Goal: Information Seeking & Learning: Learn about a topic

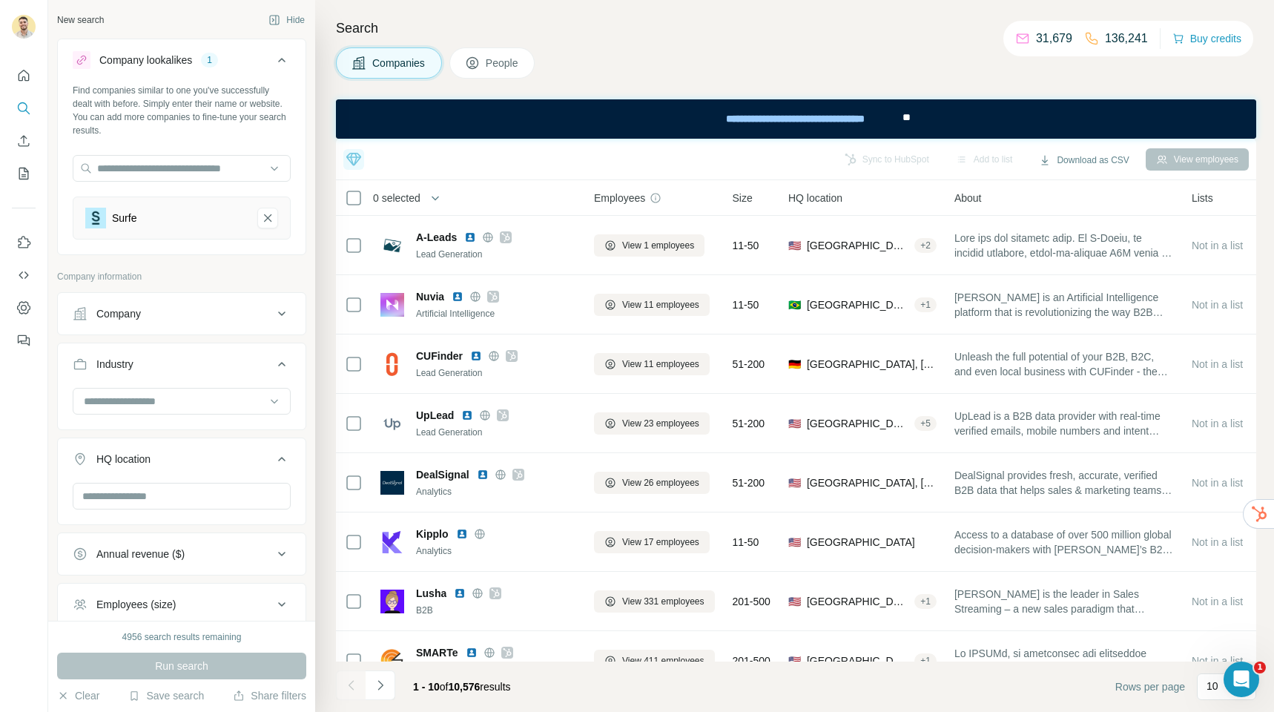
scroll to position [1049, 0]
drag, startPoint x: 266, startPoint y: 220, endPoint x: 267, endPoint y: 211, distance: 8.9
click at [266, 220] on icon "Surfe-remove-button" at bounding box center [267, 218] width 13 height 15
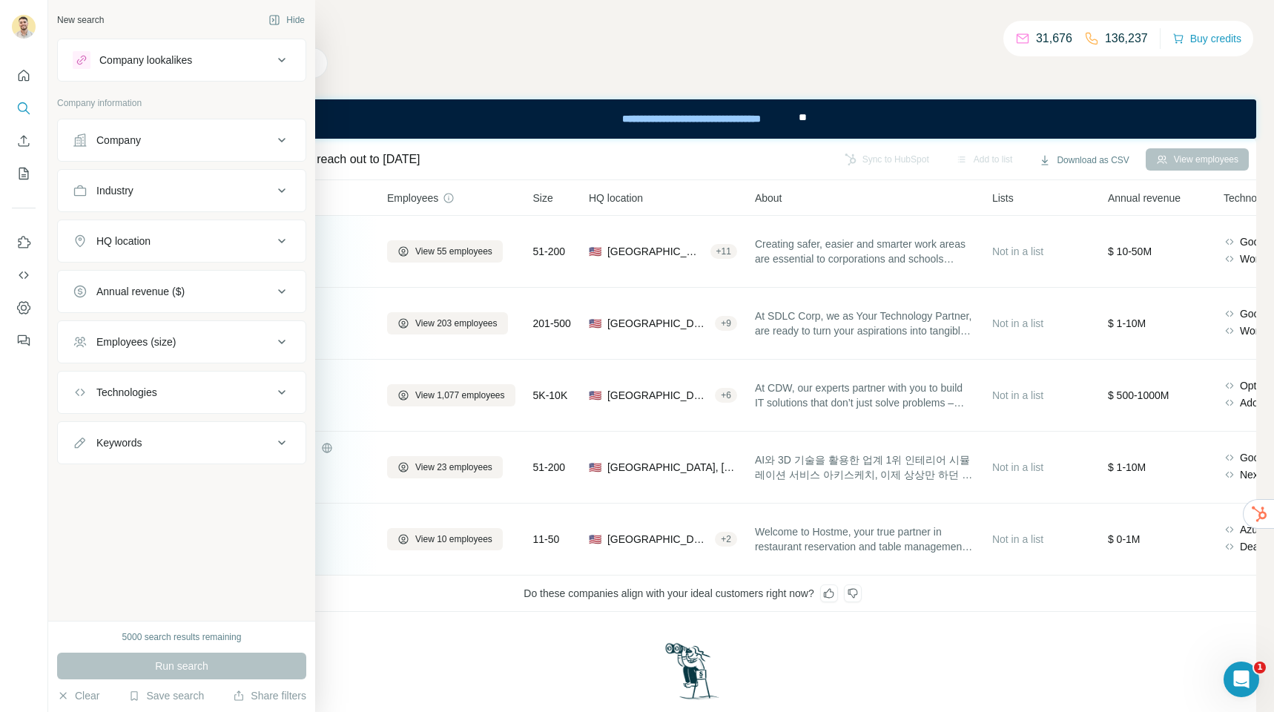
click at [208, 146] on div "Company" at bounding box center [173, 140] width 200 height 15
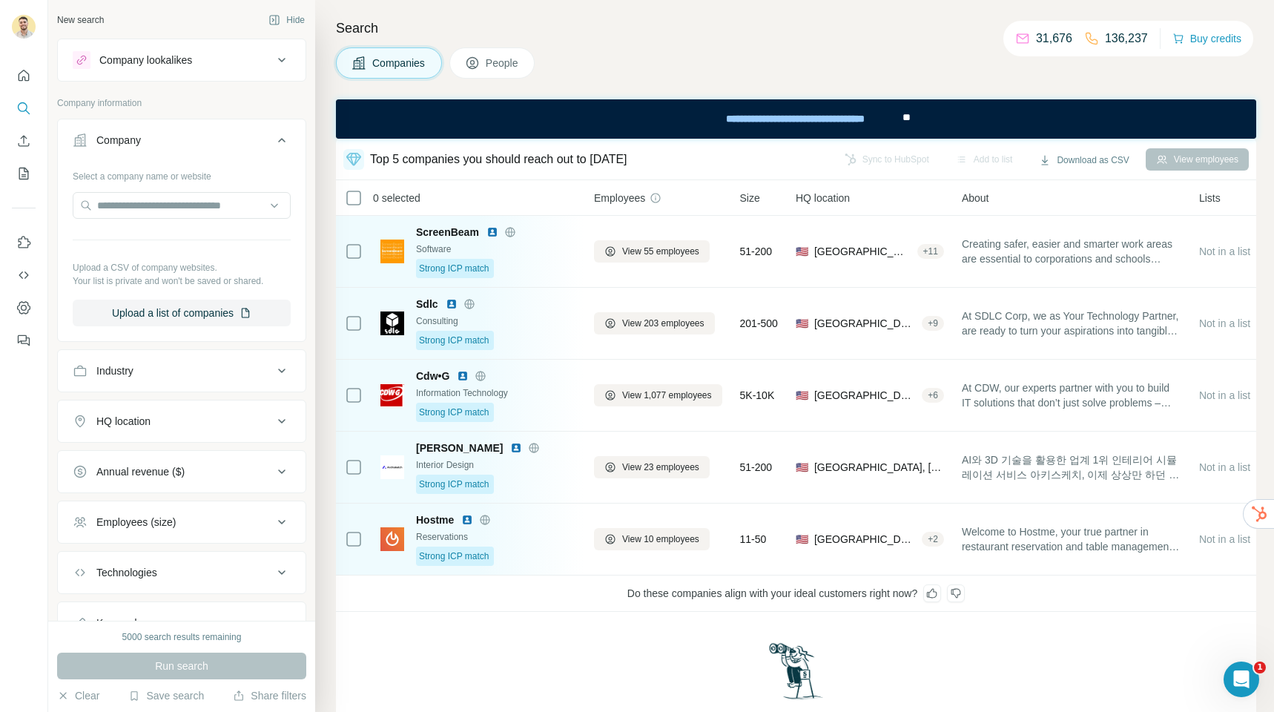
drag, startPoint x: 245, startPoint y: 116, endPoint x: 242, endPoint y: 125, distance: 9.4
click at [245, 117] on div "Company information" at bounding box center [181, 107] width 249 height 22
drag, startPoint x: 240, startPoint y: 128, endPoint x: 231, endPoint y: 157, distance: 30.3
click at [240, 128] on button "Company" at bounding box center [182, 143] width 248 height 42
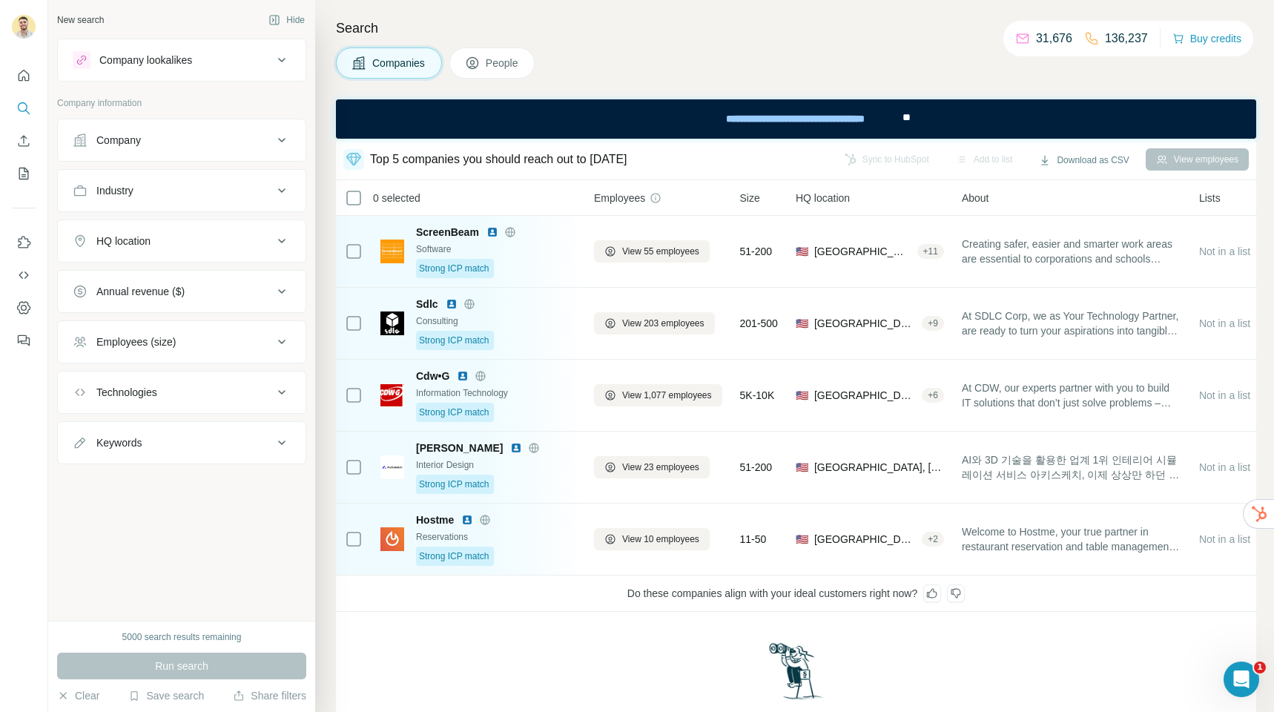
click at [173, 195] on div "Industry" at bounding box center [173, 190] width 200 height 15
click at [158, 232] on input at bounding box center [173, 228] width 183 height 16
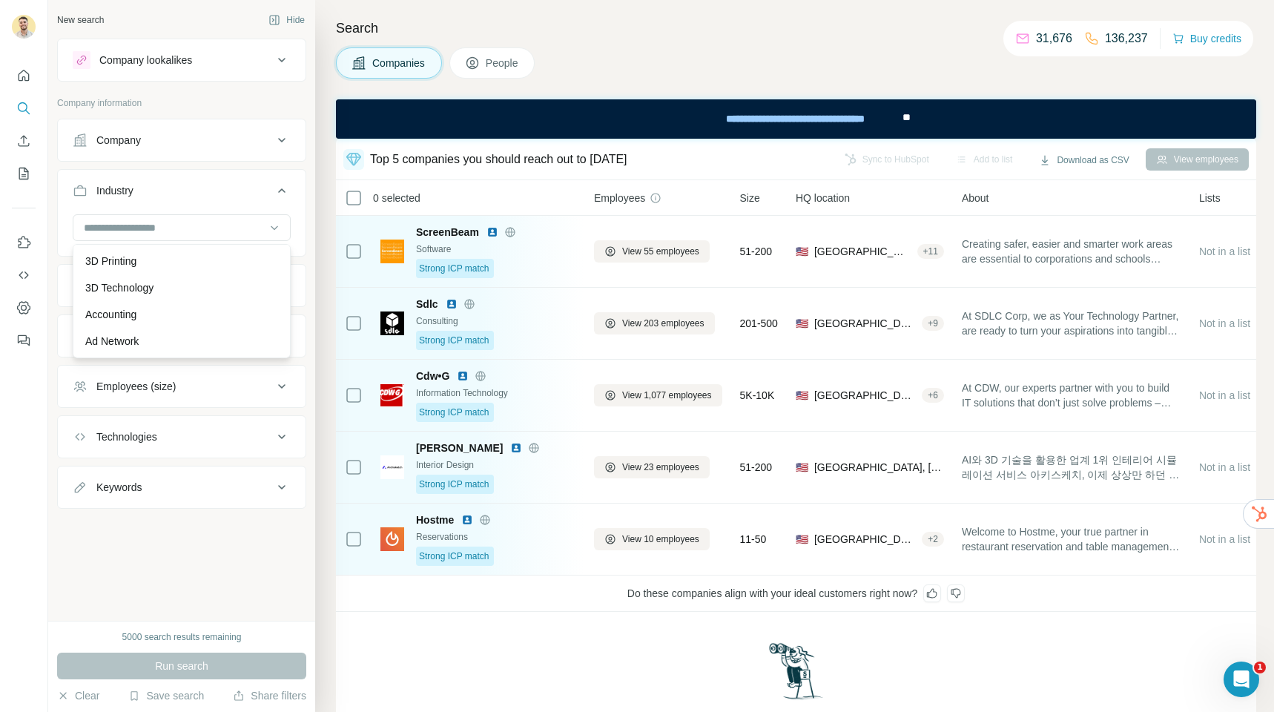
click at [129, 313] on p "Accounting" at bounding box center [110, 314] width 51 height 15
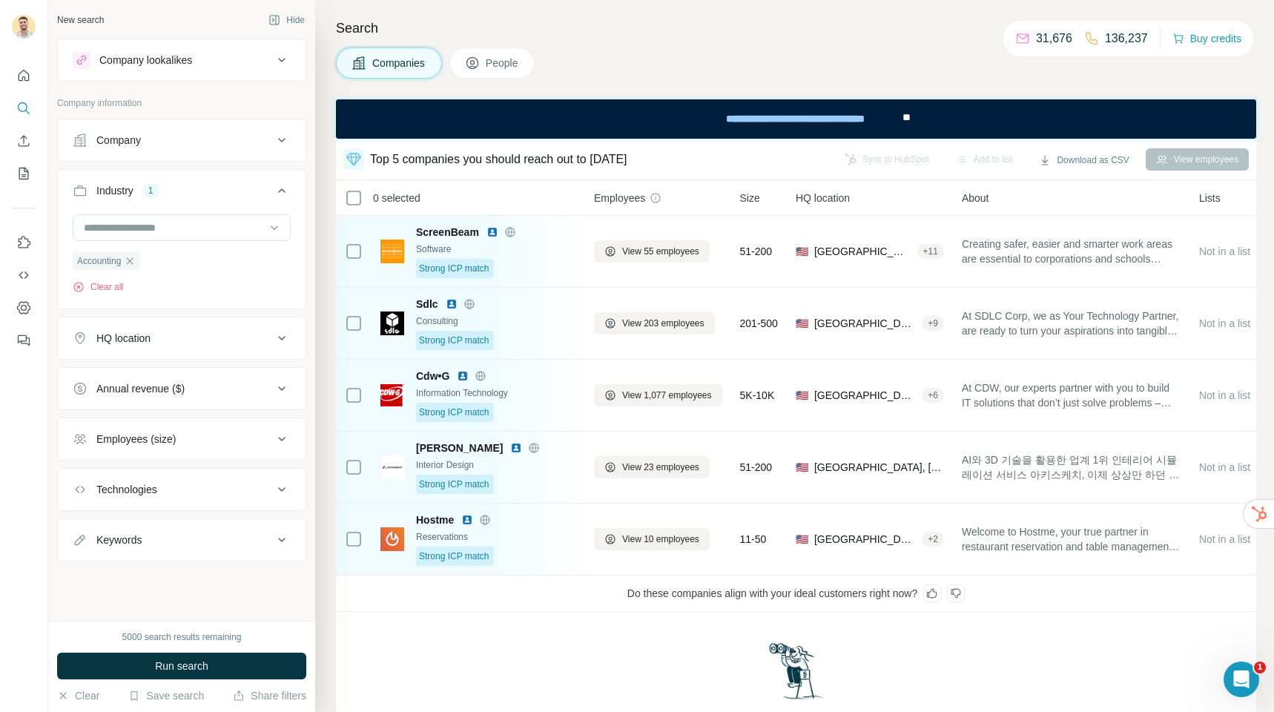
click at [145, 670] on button "Run search" at bounding box center [181, 666] width 249 height 27
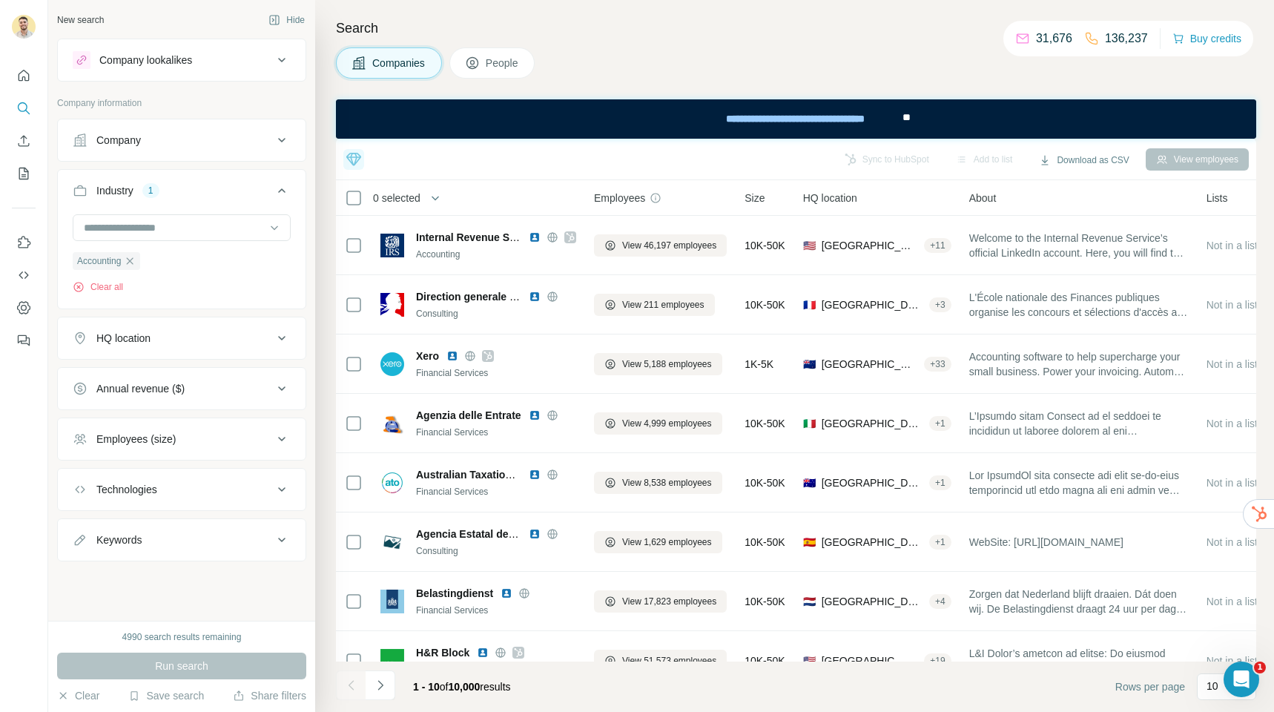
click at [504, 67] on span "People" at bounding box center [503, 63] width 34 height 15
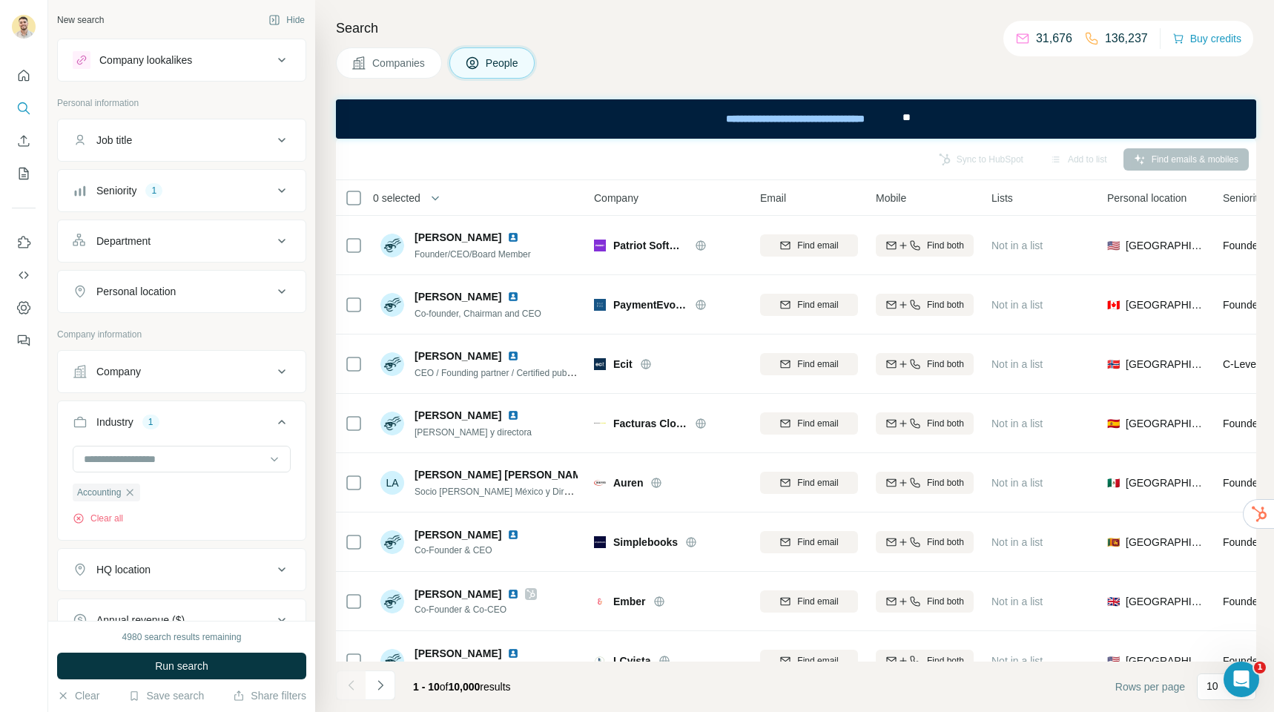
click at [188, 191] on div "Seniority 1" at bounding box center [173, 190] width 200 height 15
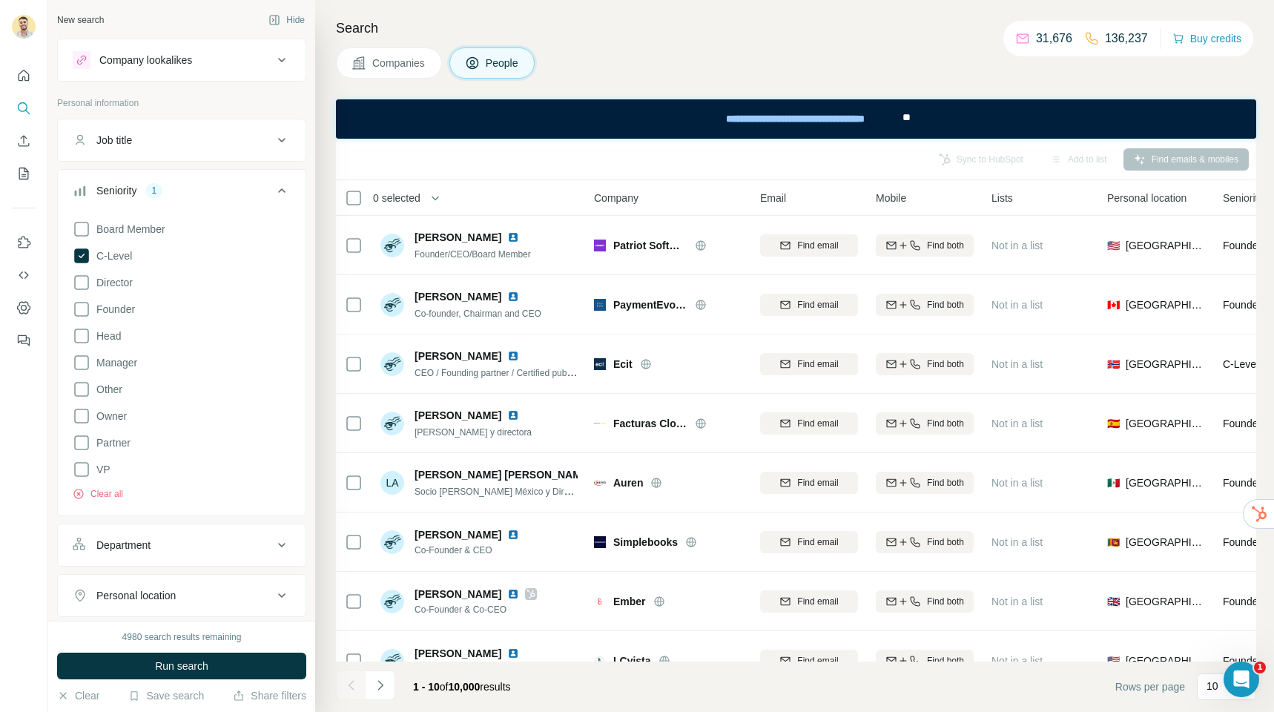
click at [232, 192] on div "Seniority 1" at bounding box center [173, 190] width 200 height 15
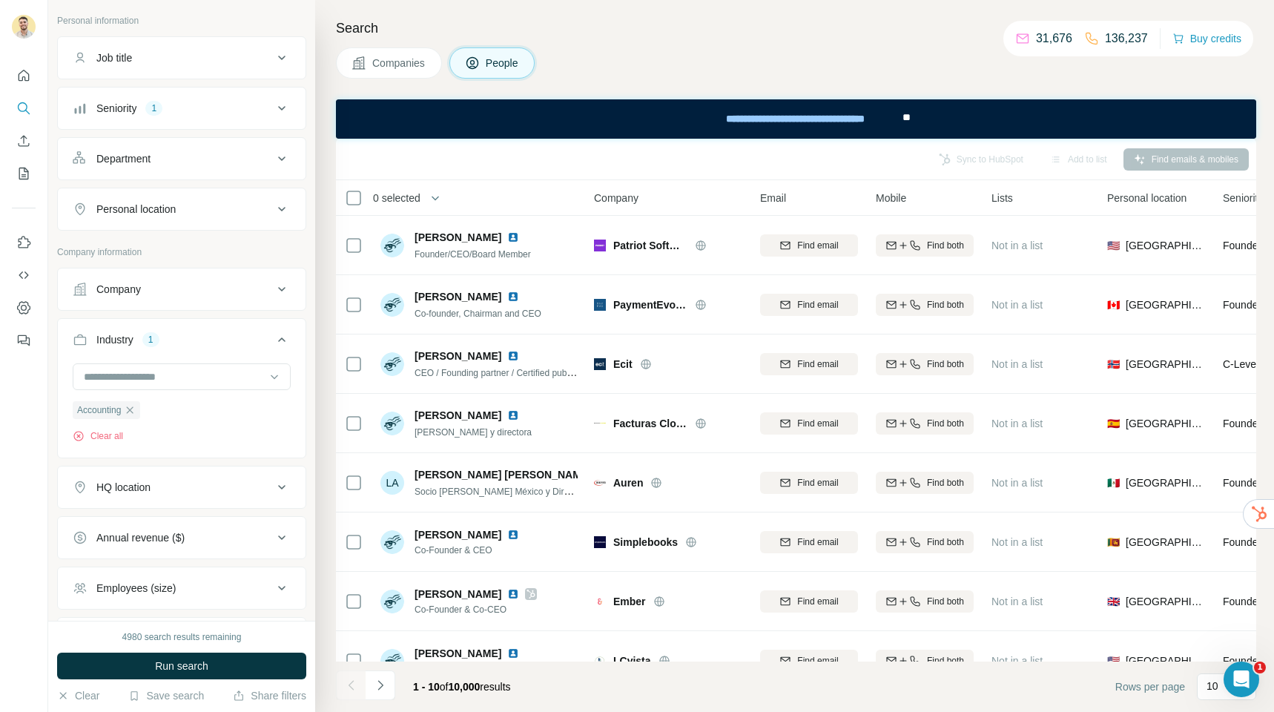
scroll to position [97, 0]
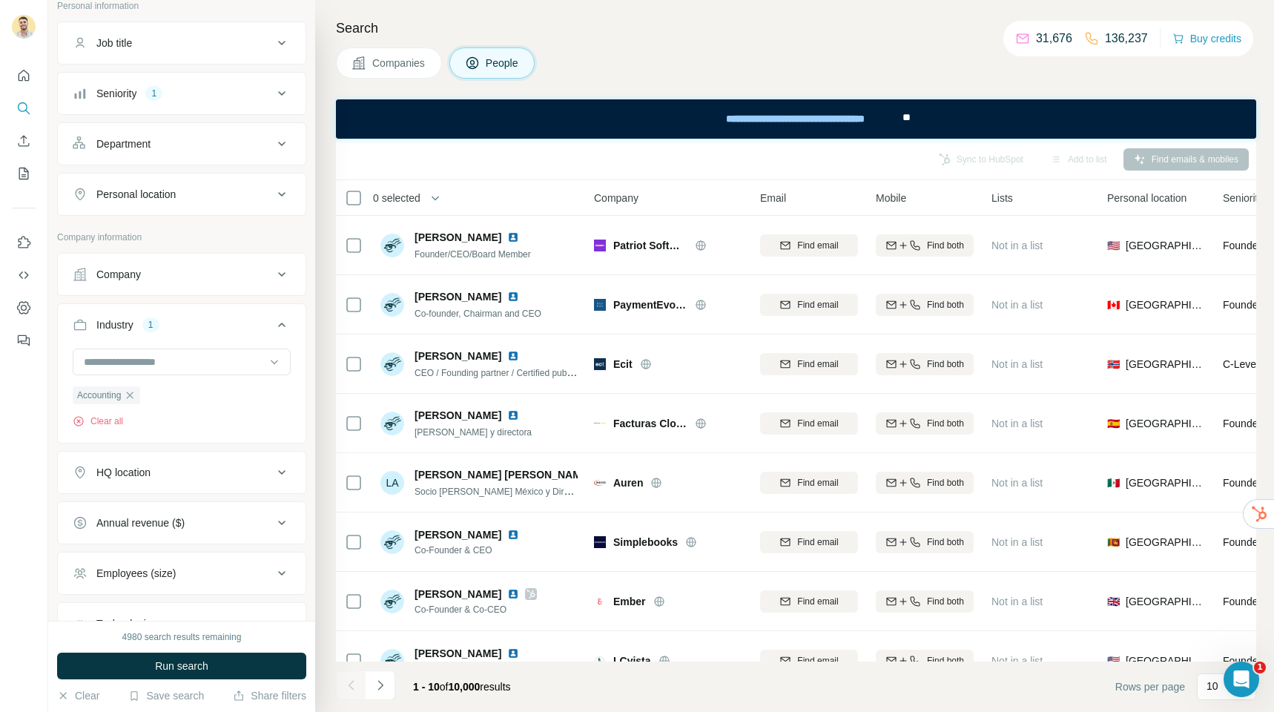
click at [188, 473] on div "HQ location" at bounding box center [173, 472] width 200 height 15
click at [162, 515] on input "text" at bounding box center [182, 509] width 218 height 27
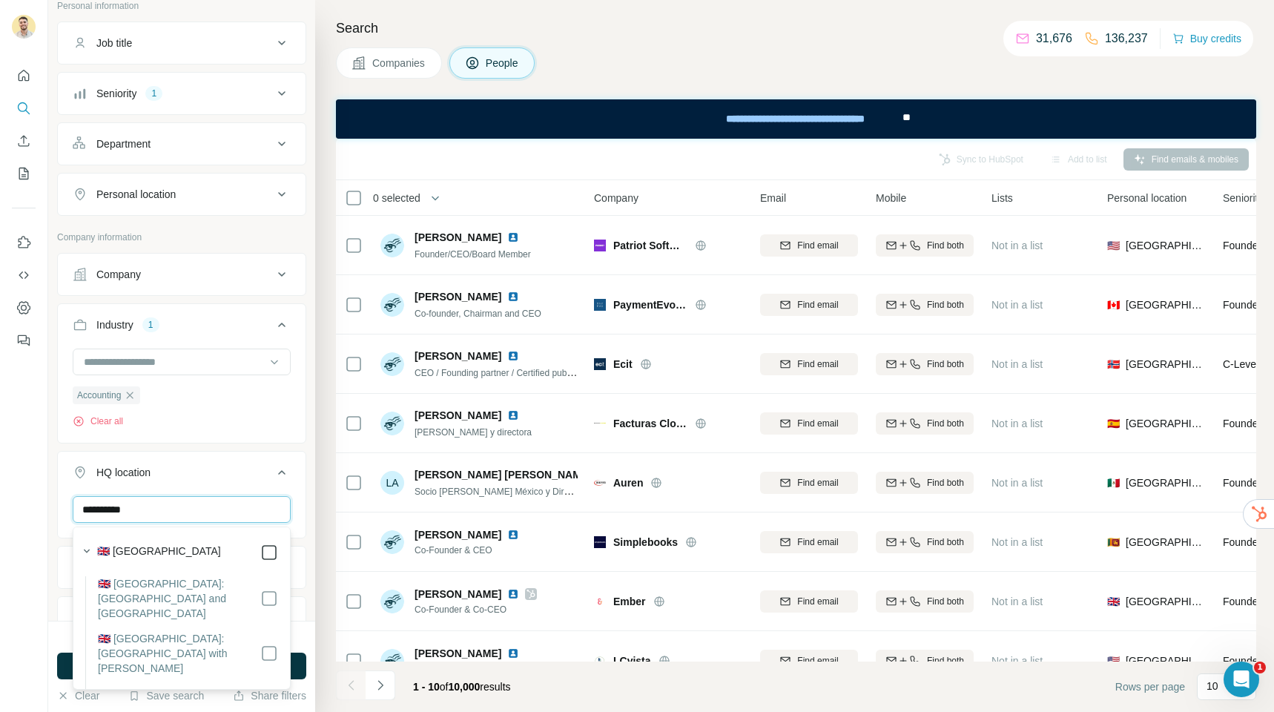
type input "**********"
click at [310, 577] on div "New search Hide Company lookalikes Personal information Job title Seniority 1 D…" at bounding box center [181, 310] width 267 height 621
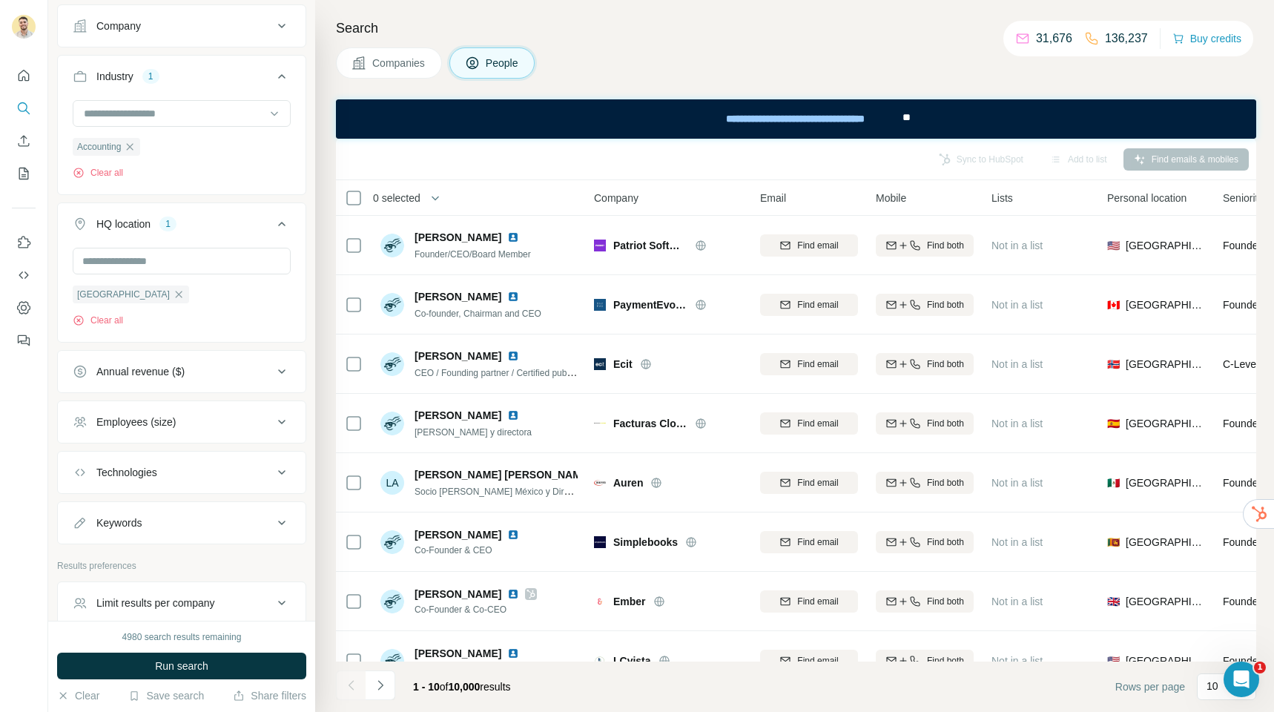
scroll to position [346, 0]
click at [176, 429] on div "Employees (size)" at bounding box center [135, 421] width 79 height 15
drag, startPoint x: 82, startPoint y: 507, endPoint x: 117, endPoint y: 552, distance: 57.0
click at [83, 508] on icon at bounding box center [82, 509] width 18 height 18
click at [206, 665] on span "Run search" at bounding box center [181, 666] width 53 height 15
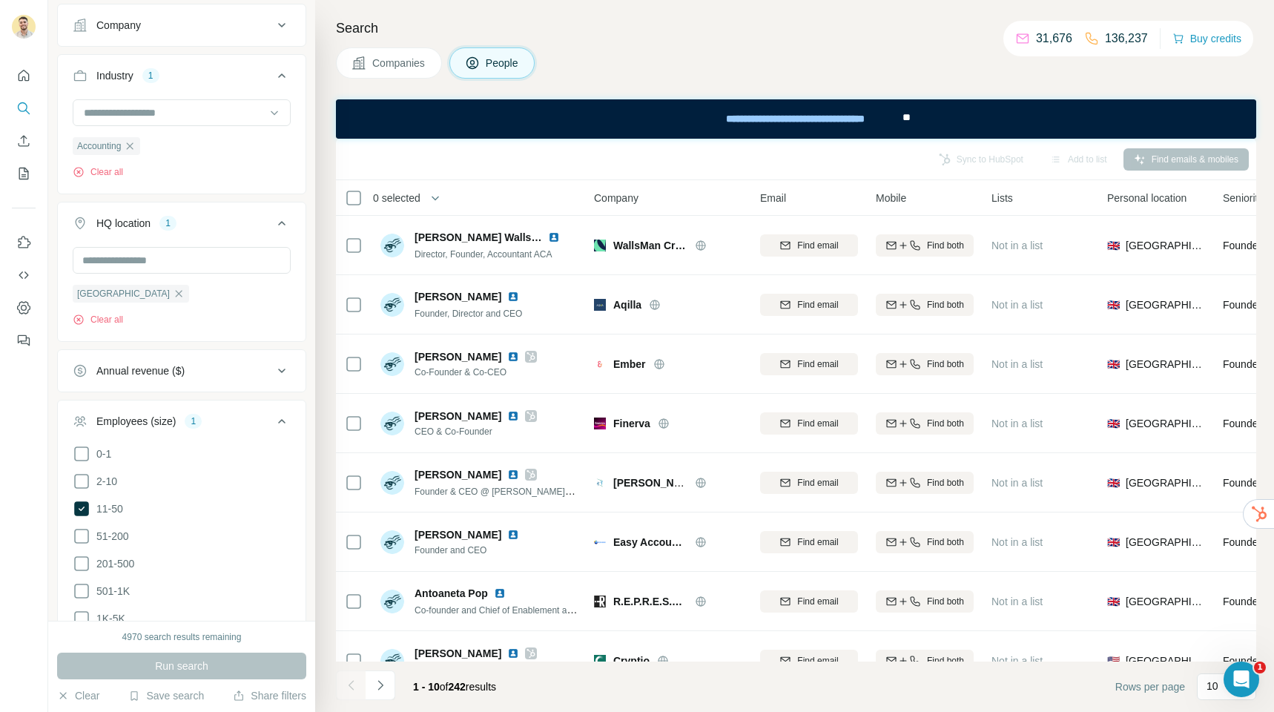
click at [417, 198] on span "0 selected" at bounding box center [396, 198] width 47 height 15
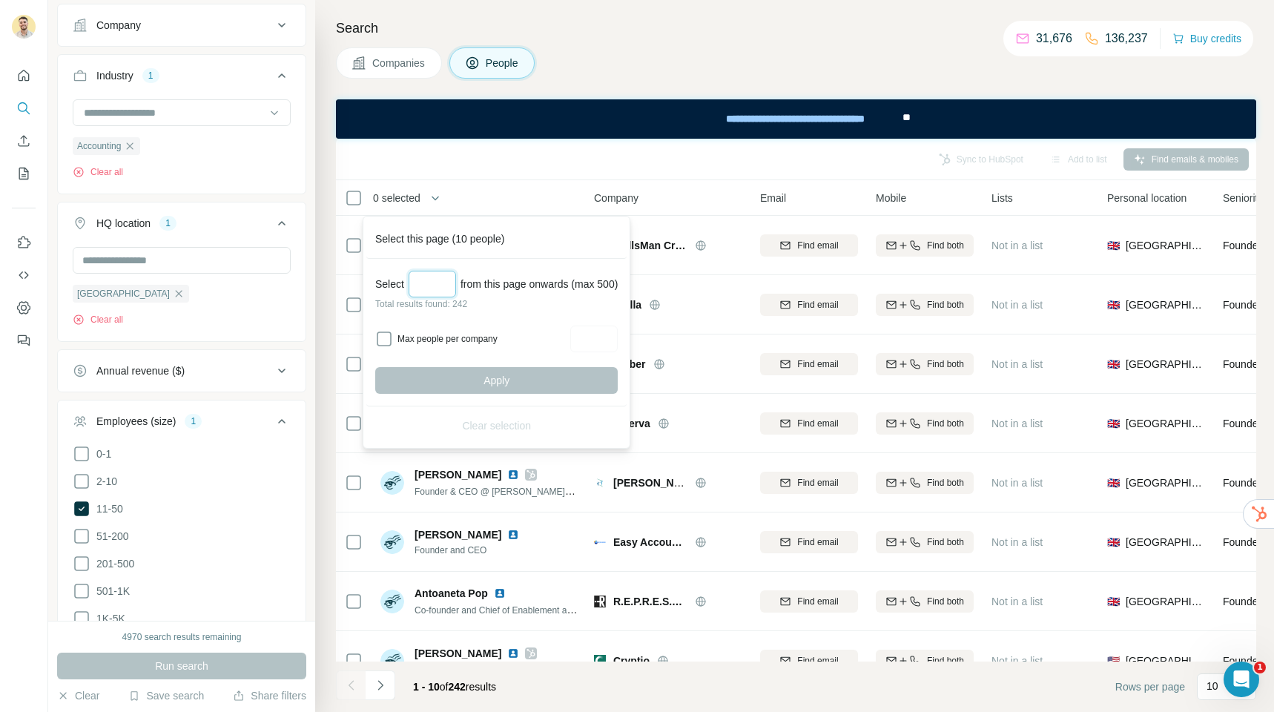
click at [436, 276] on input "Select a number (up to 500)" at bounding box center [432, 284] width 47 height 27
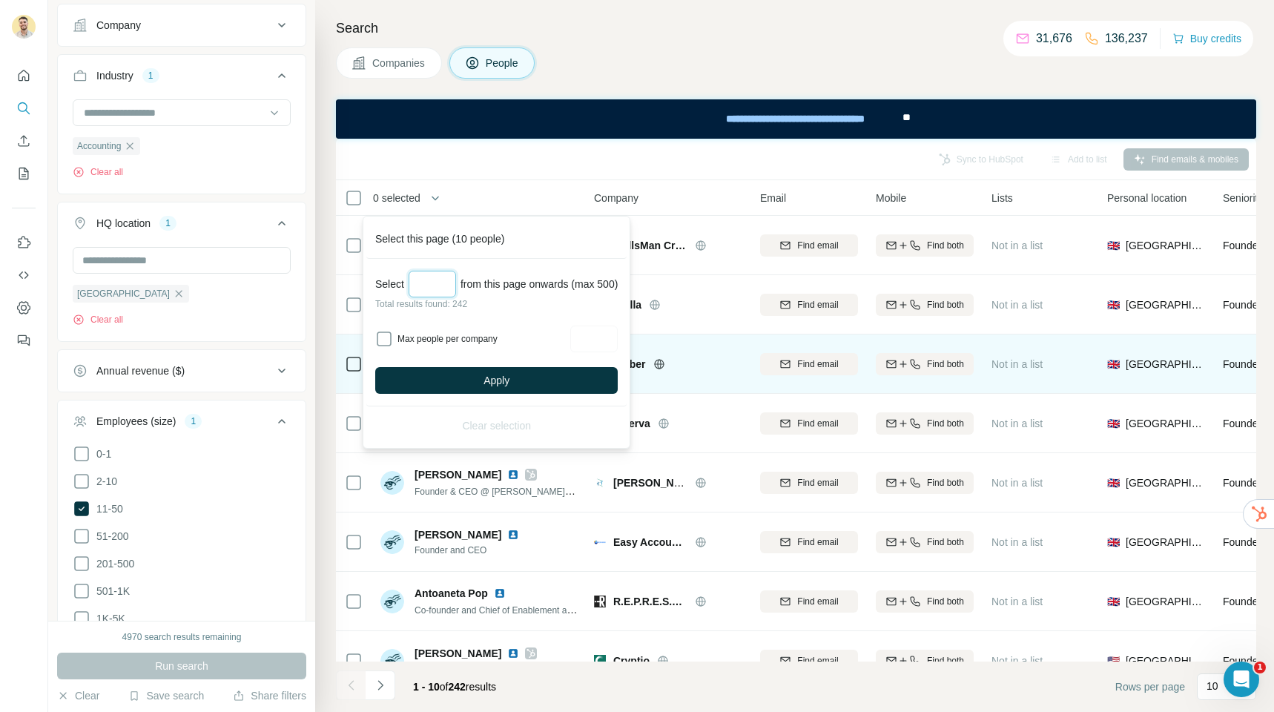
type input "***"
click at [504, 376] on span "Apply" at bounding box center [497, 380] width 26 height 15
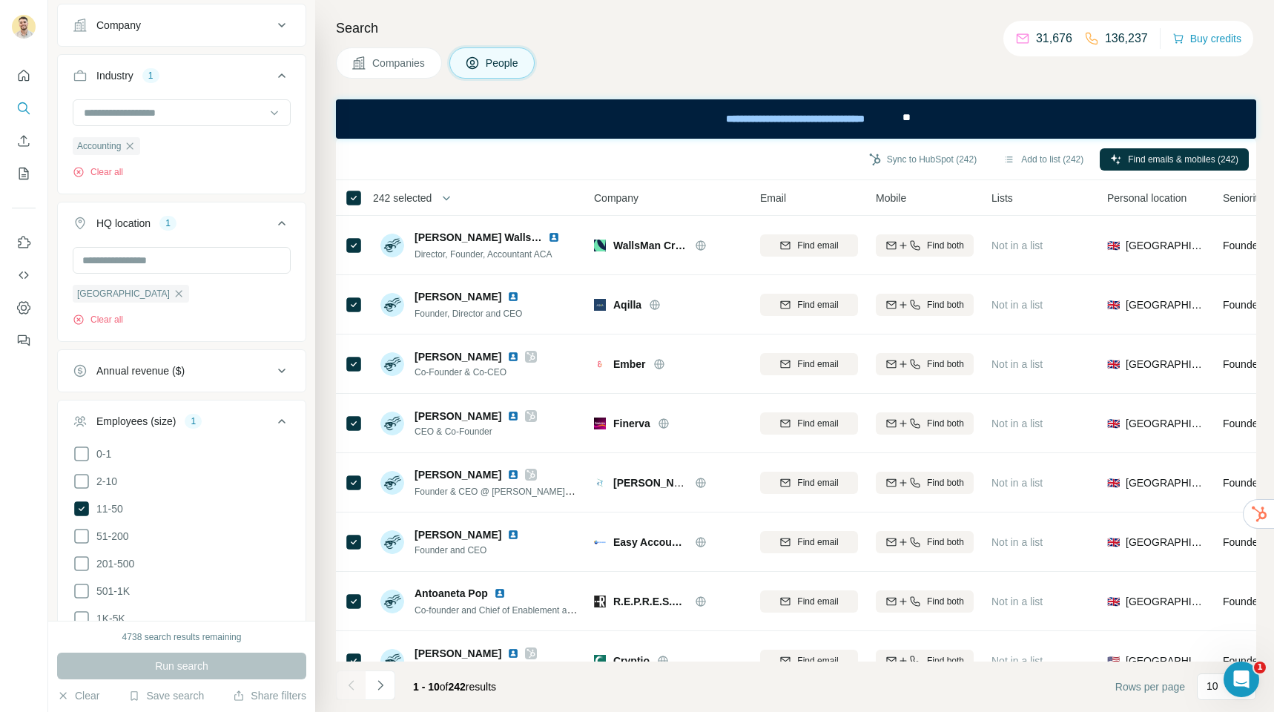
click at [412, 67] on span "Companies" at bounding box center [399, 63] width 54 height 15
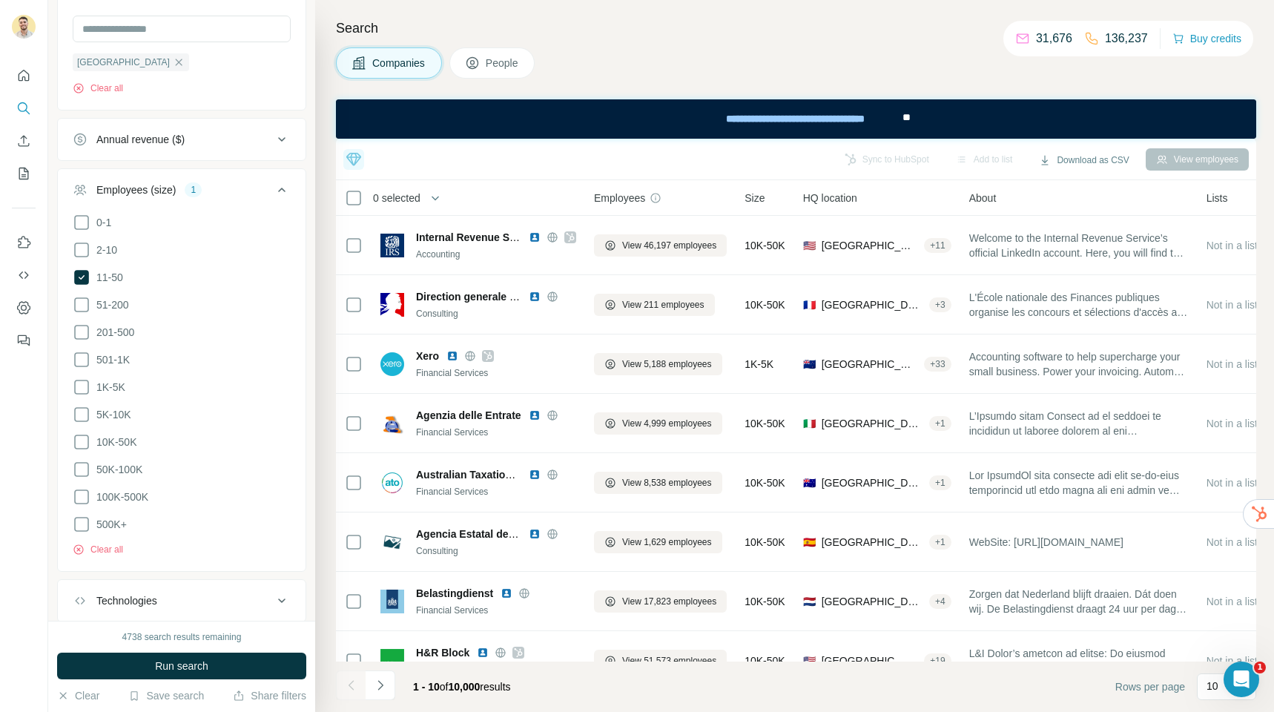
click at [274, 193] on icon at bounding box center [282, 190] width 18 height 18
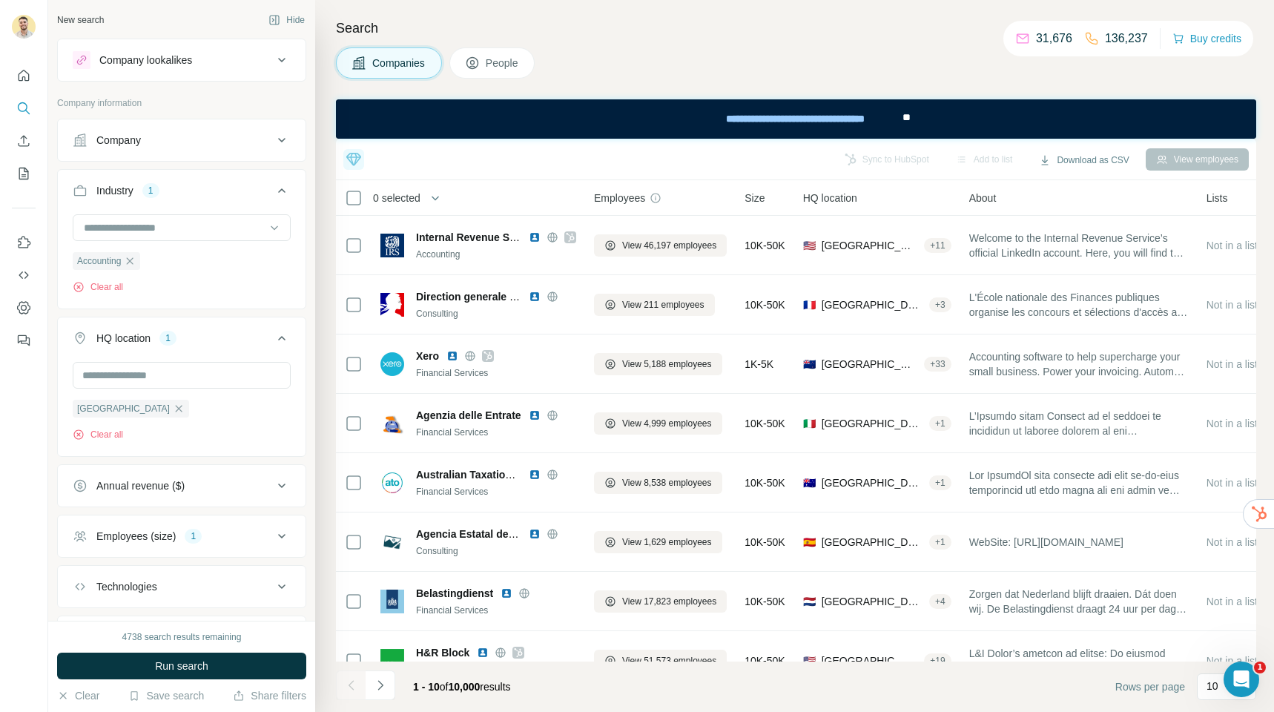
drag, startPoint x: 132, startPoint y: 260, endPoint x: 136, endPoint y: 282, distance: 22.6
click at [133, 260] on icon "button" at bounding box center [130, 261] width 12 height 12
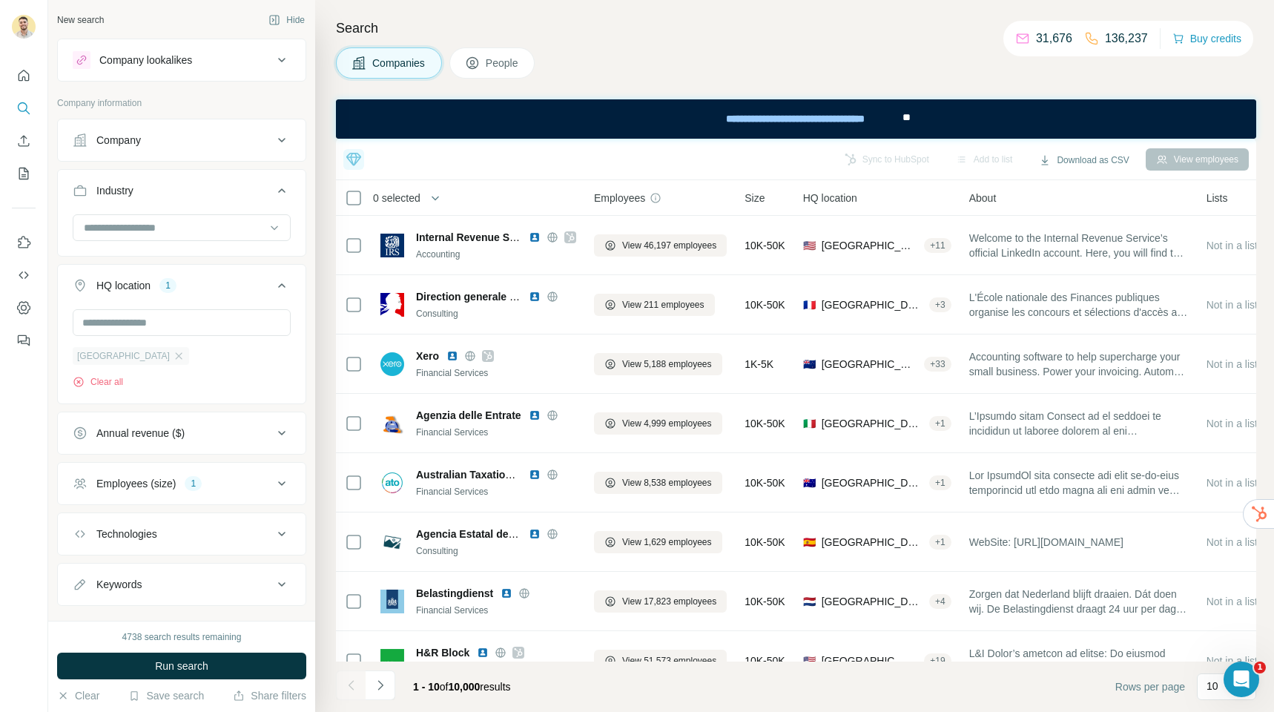
click at [159, 365] on div "[GEOGRAPHIC_DATA]" at bounding box center [131, 356] width 116 height 18
click at [162, 144] on div "Company" at bounding box center [173, 140] width 200 height 15
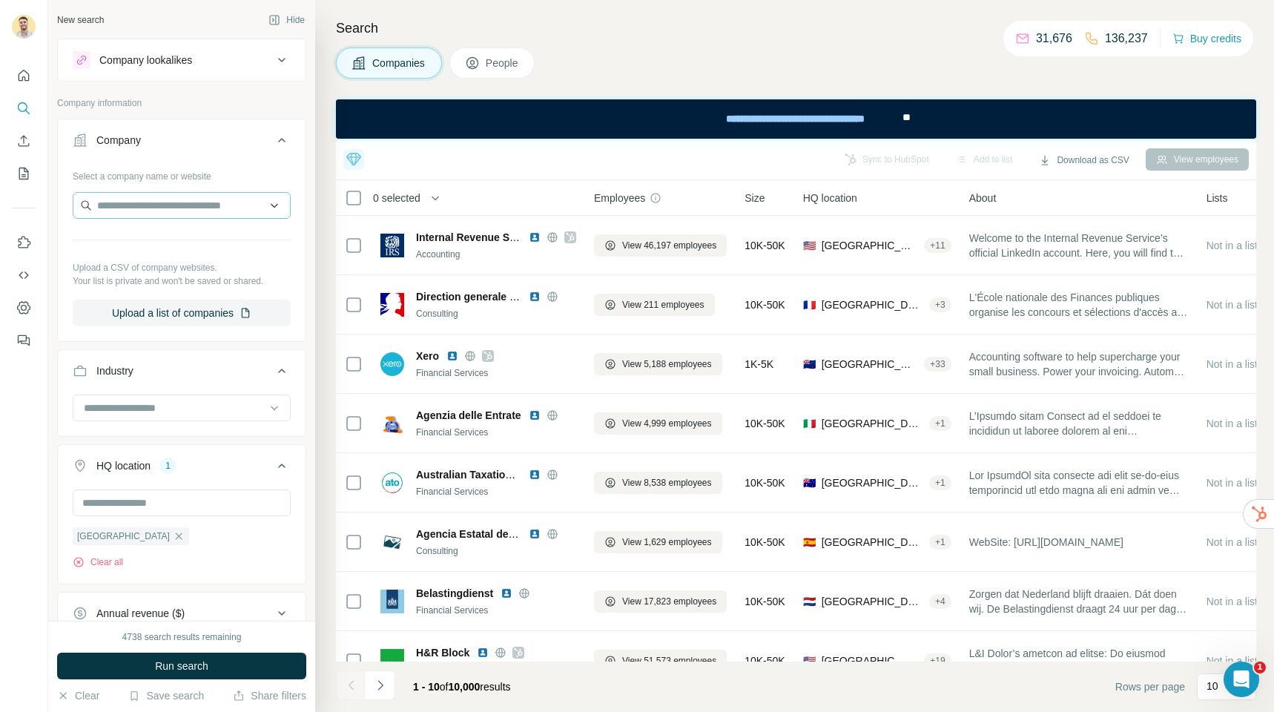
drag, startPoint x: 146, startPoint y: 220, endPoint x: 151, endPoint y: 211, distance: 10.3
click at [147, 220] on div at bounding box center [182, 207] width 218 height 30
click at [152, 208] on input "text" at bounding box center [182, 205] width 218 height 27
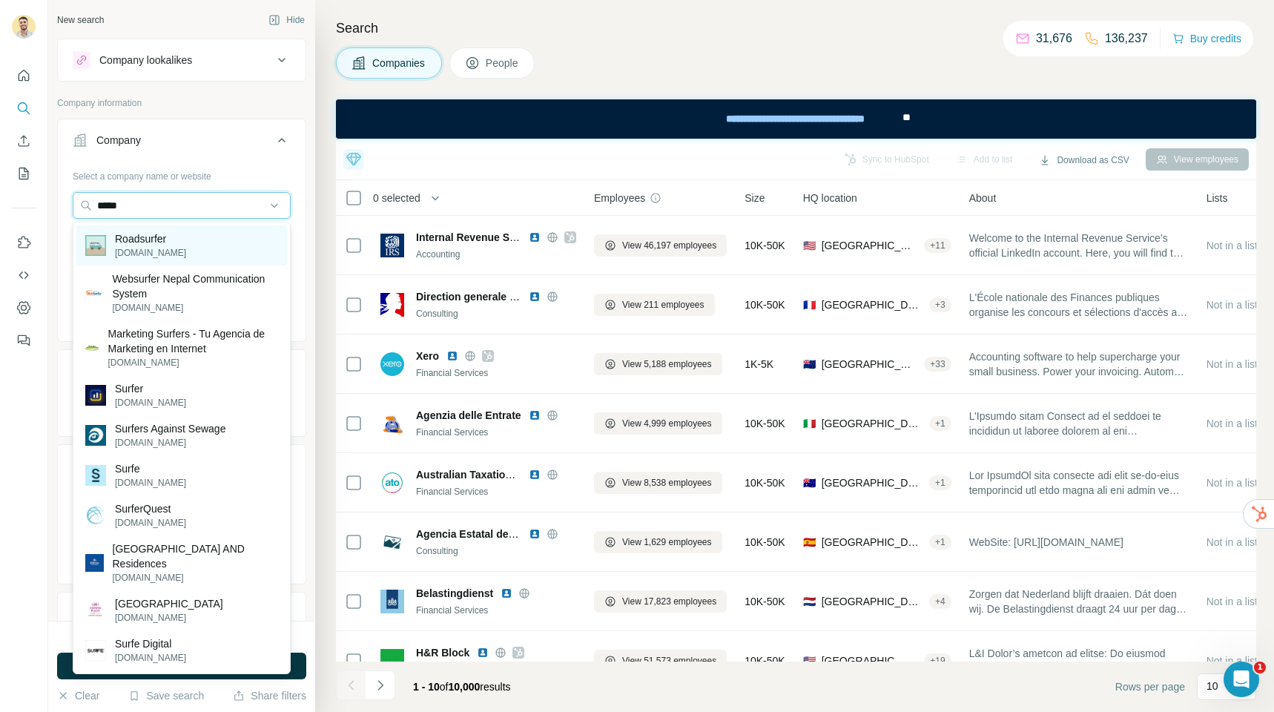
type input "*****"
click at [169, 234] on p "Roadsurfer" at bounding box center [150, 238] width 71 height 15
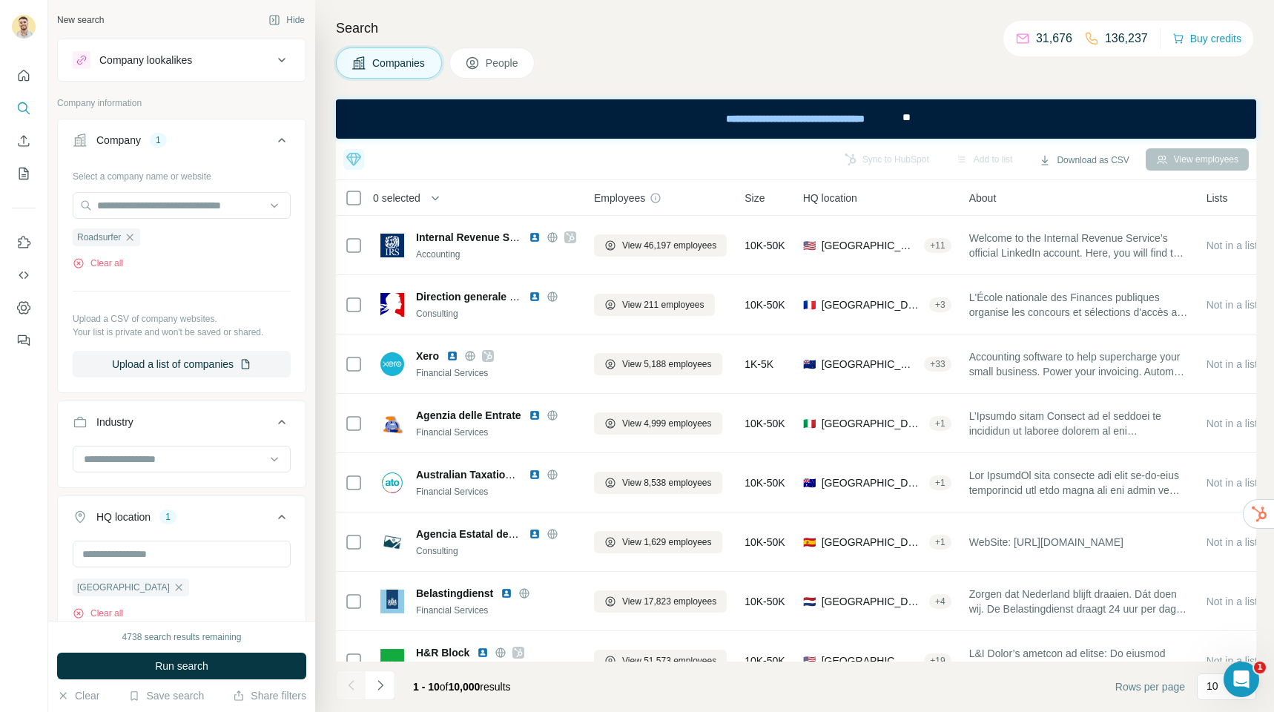
drag, startPoint x: 137, startPoint y: 237, endPoint x: 141, endPoint y: 222, distance: 14.6
click at [136, 237] on icon "button" at bounding box center [130, 237] width 12 height 12
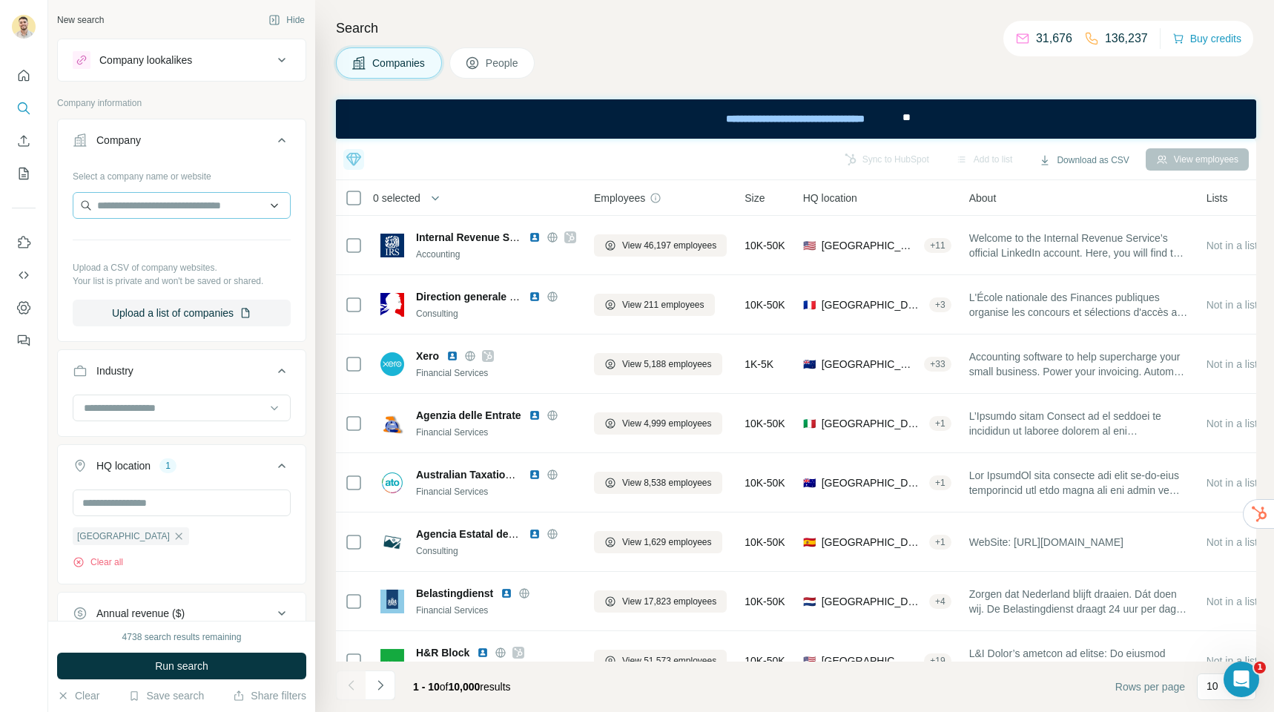
click at [142, 217] on div at bounding box center [182, 207] width 218 height 30
click at [141, 211] on input "text" at bounding box center [182, 205] width 218 height 27
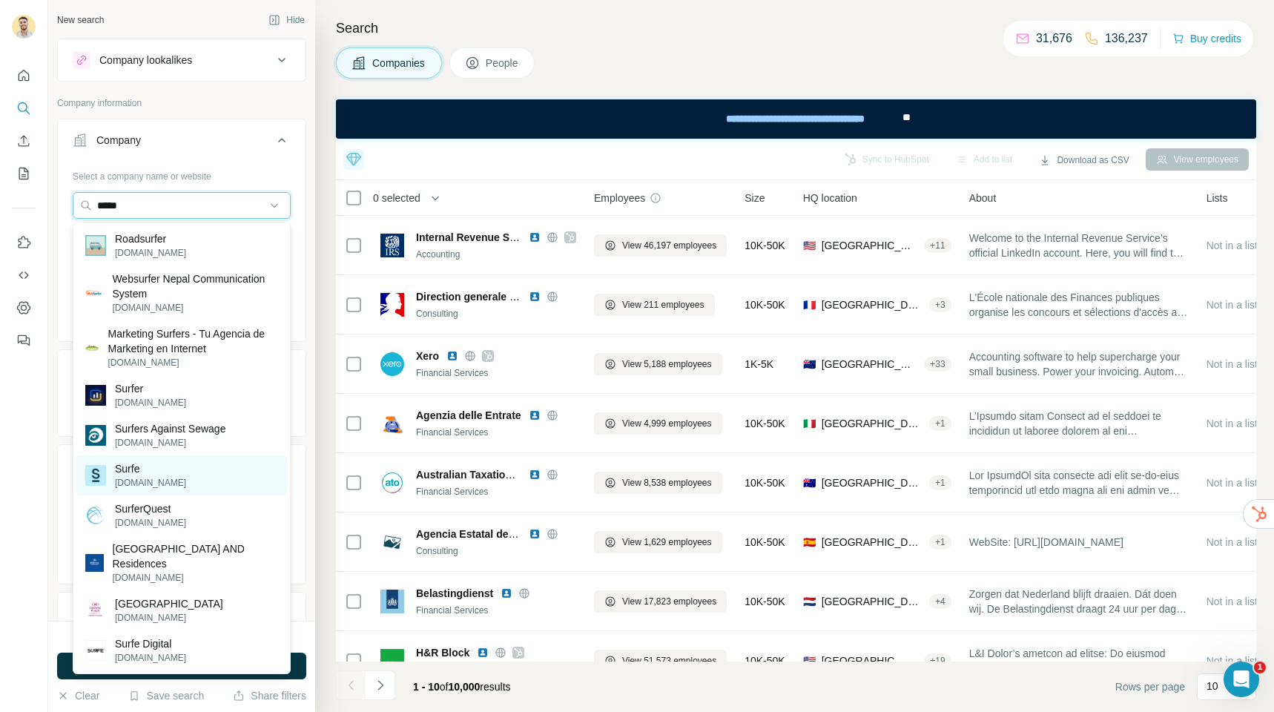
type input "*****"
click at [161, 467] on div "Surfe [DOMAIN_NAME]" at bounding box center [181, 475] width 211 height 40
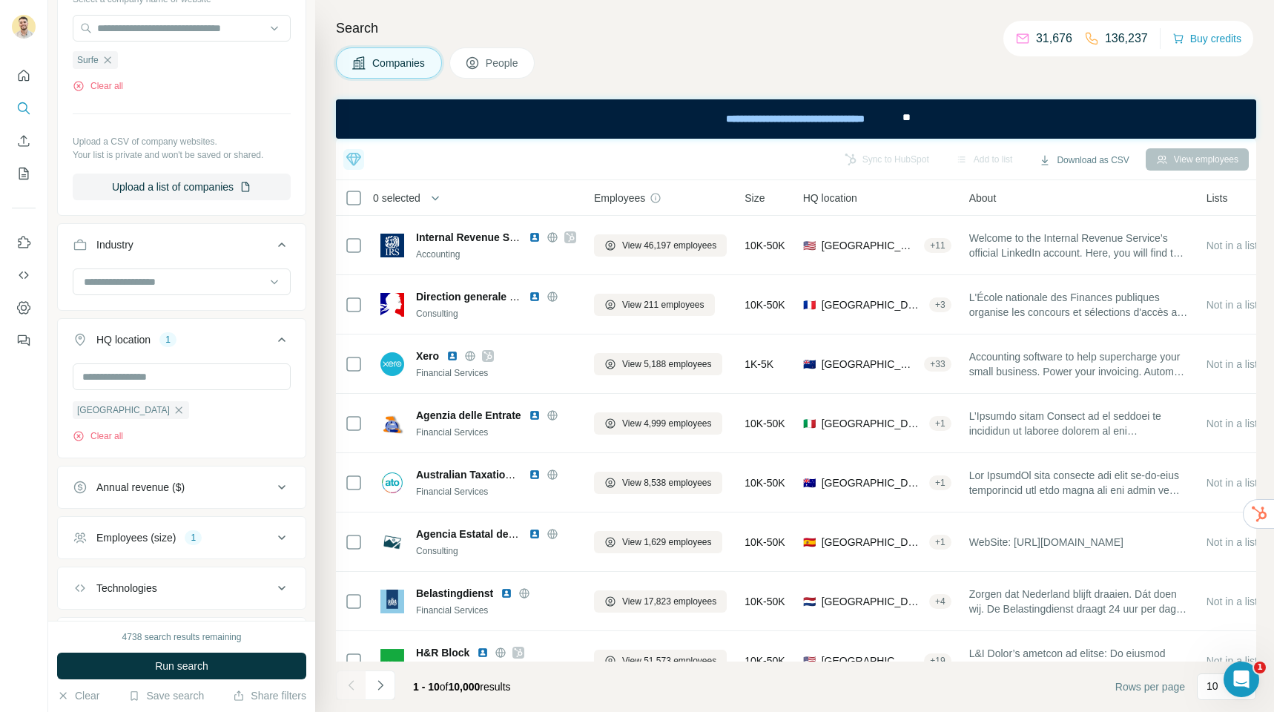
scroll to position [180, 0]
drag, startPoint x: 152, startPoint y: 407, endPoint x: 165, endPoint y: 372, distance: 37.8
click at [173, 406] on icon "button" at bounding box center [179, 407] width 12 height 12
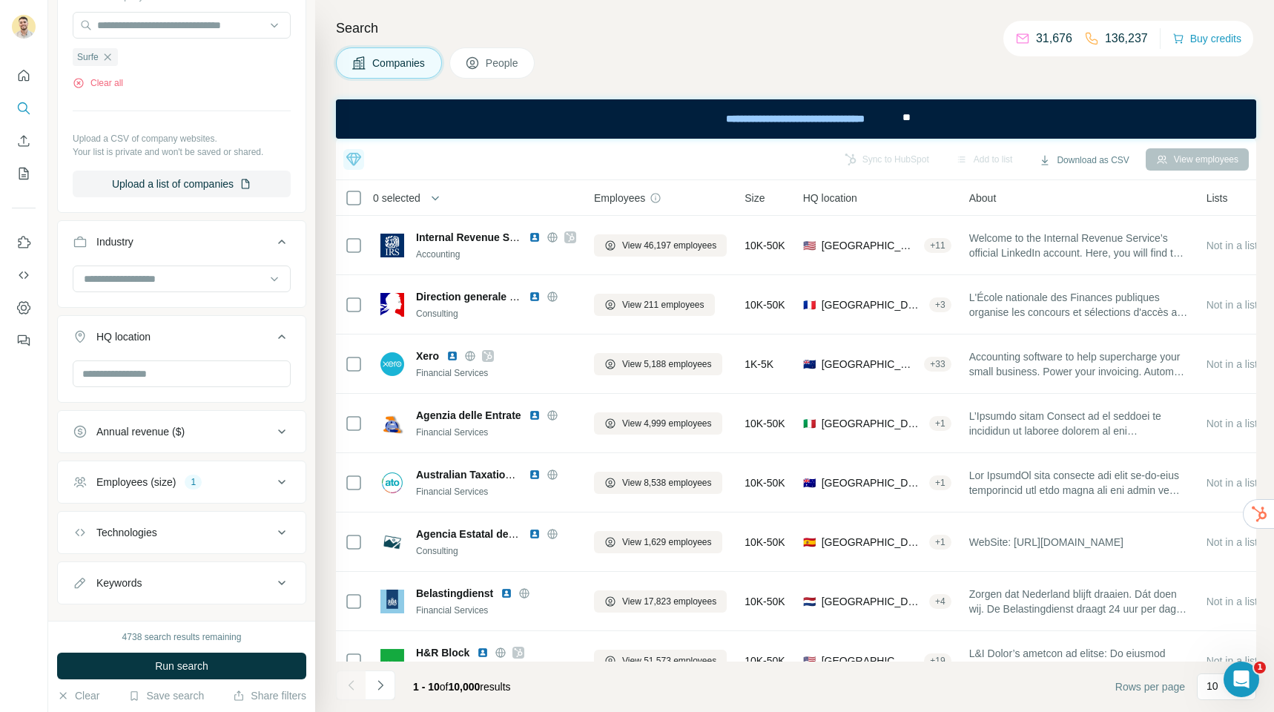
click at [184, 658] on button "Run search" at bounding box center [181, 666] width 249 height 27
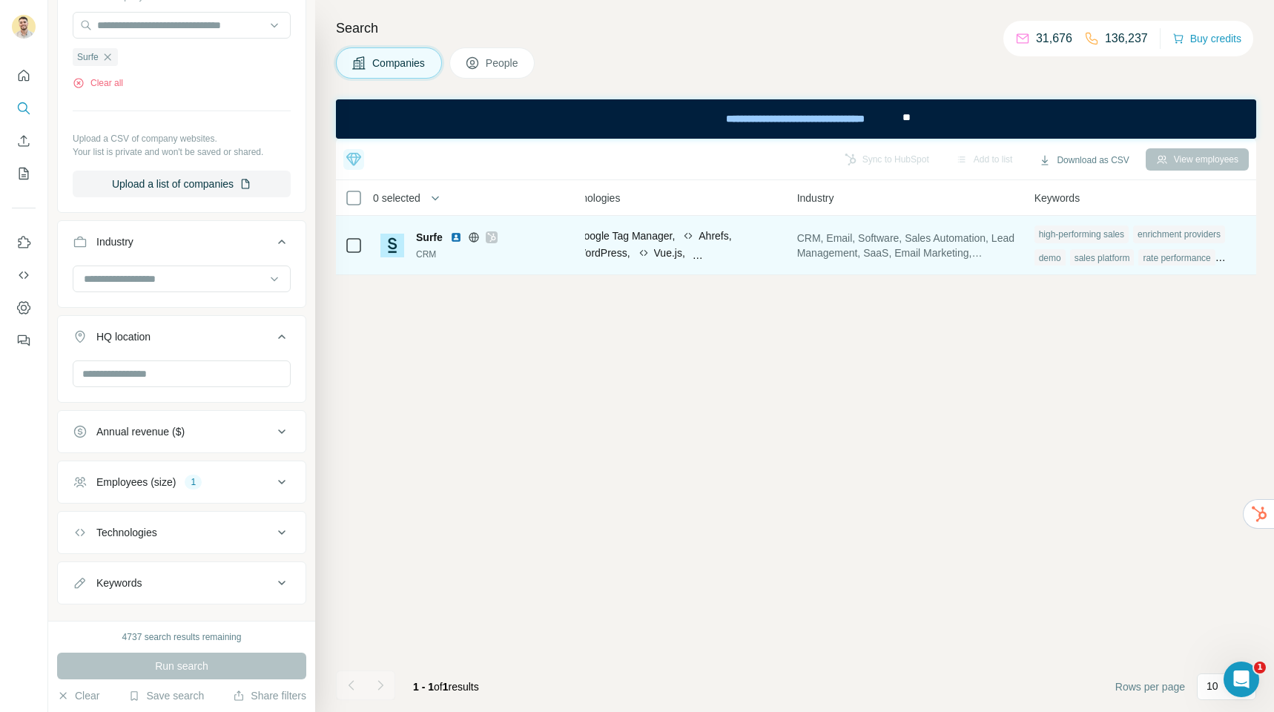
scroll to position [0, 859]
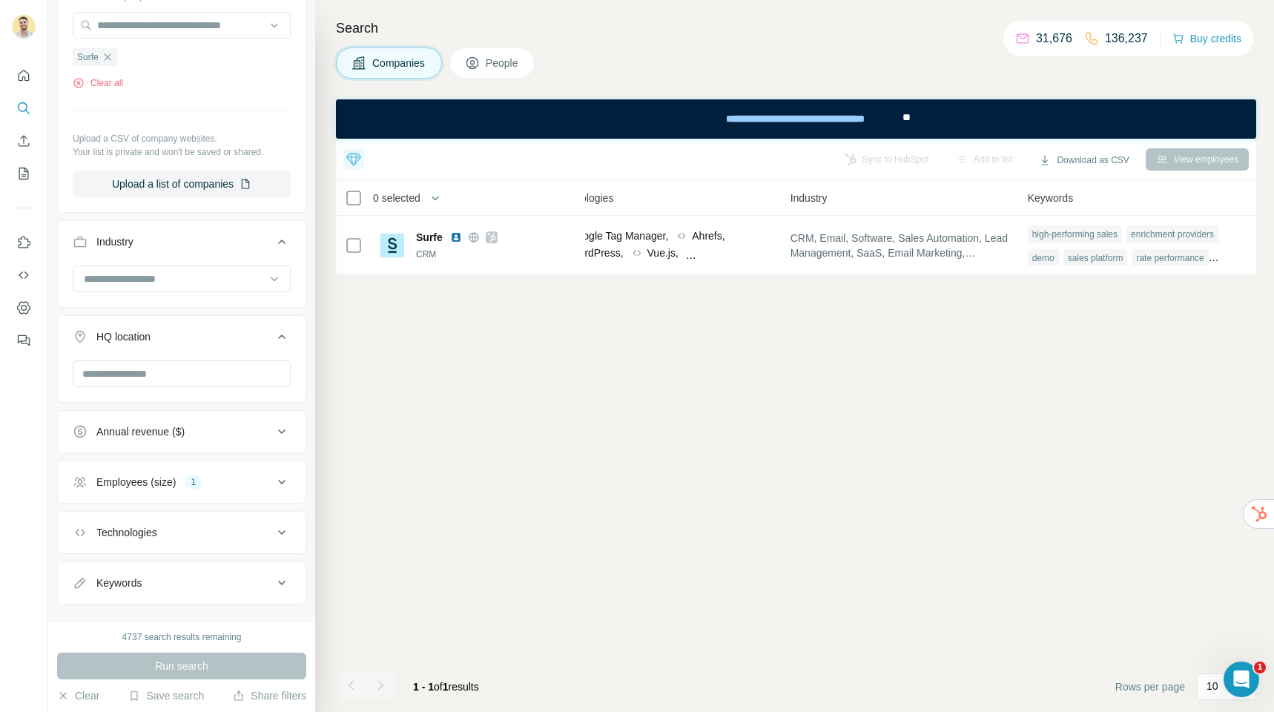
click at [474, 58] on icon at bounding box center [472, 63] width 12 height 12
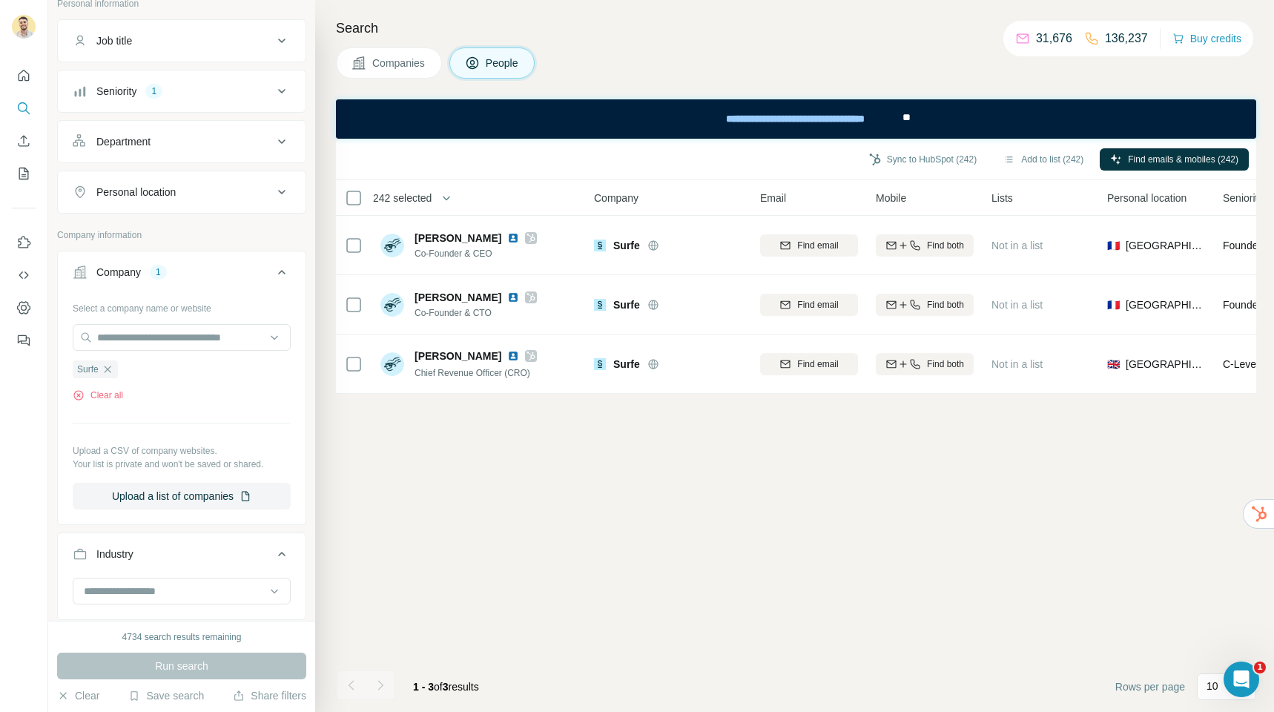
scroll to position [59, 0]
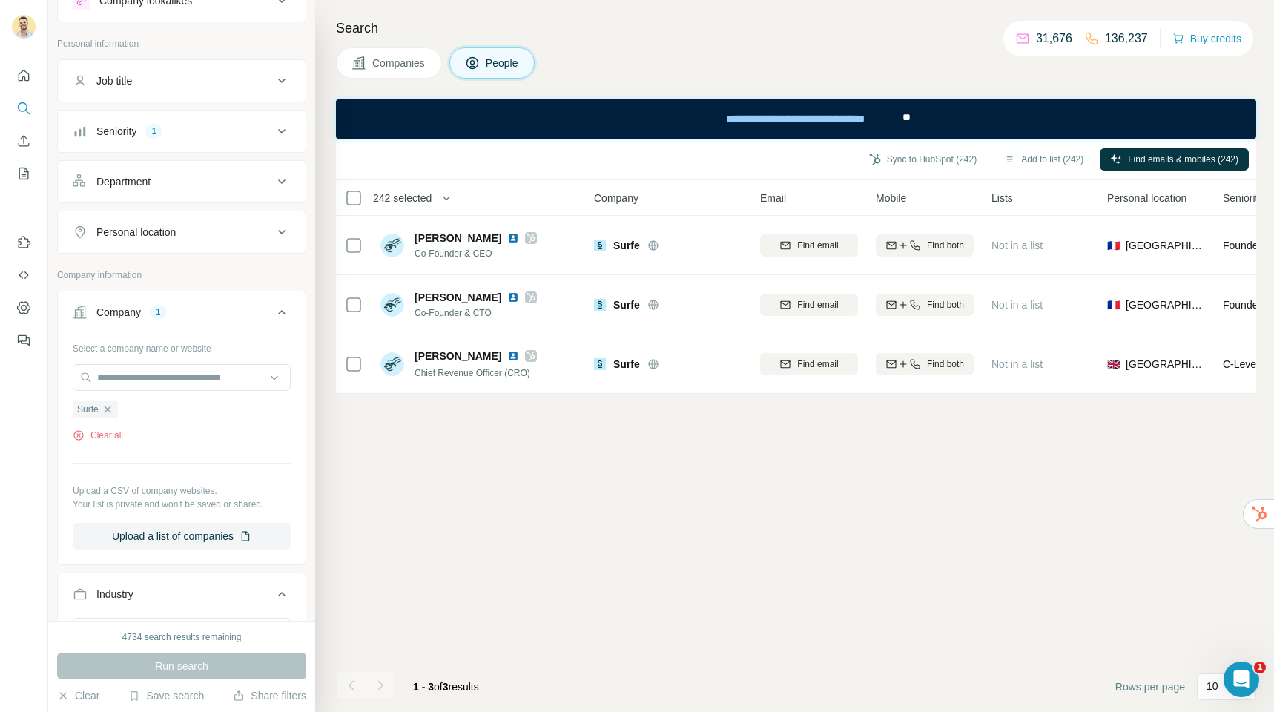
click at [220, 144] on button "Seniority 1" at bounding box center [182, 131] width 248 height 36
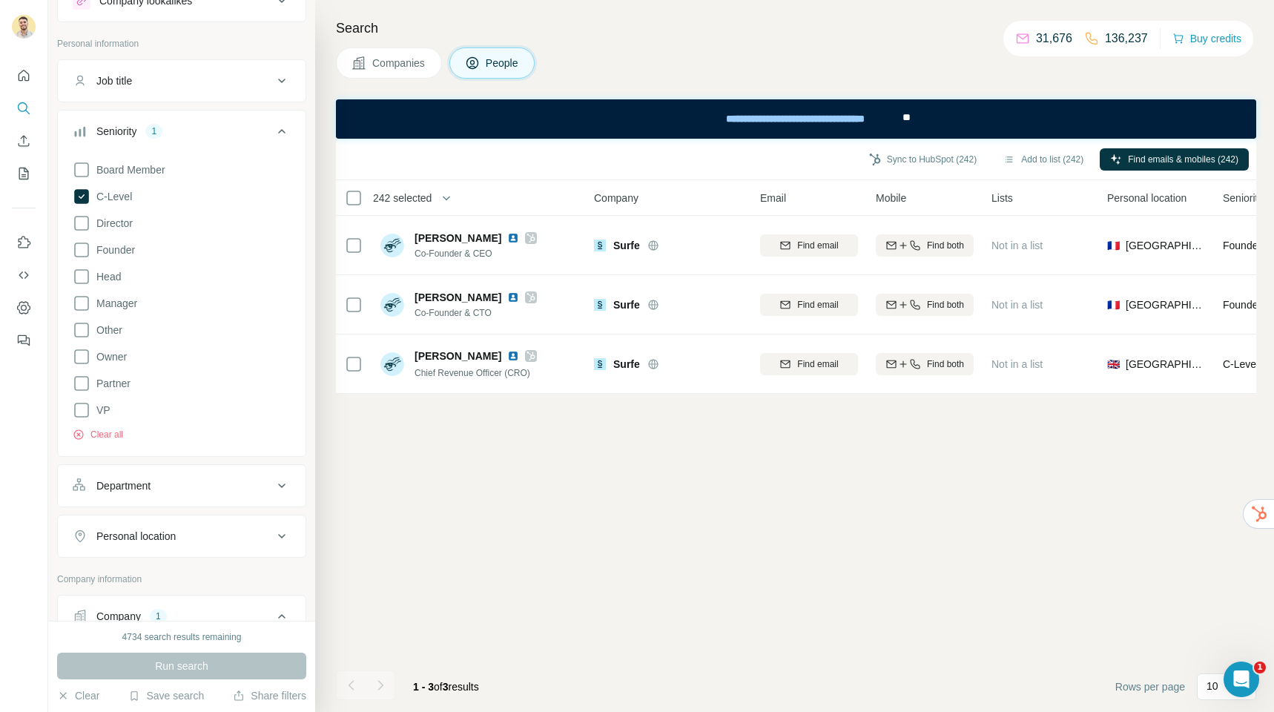
click at [95, 195] on div "C-Level" at bounding box center [102, 197] width 59 height 18
click at [90, 191] on icon at bounding box center [82, 197] width 18 height 18
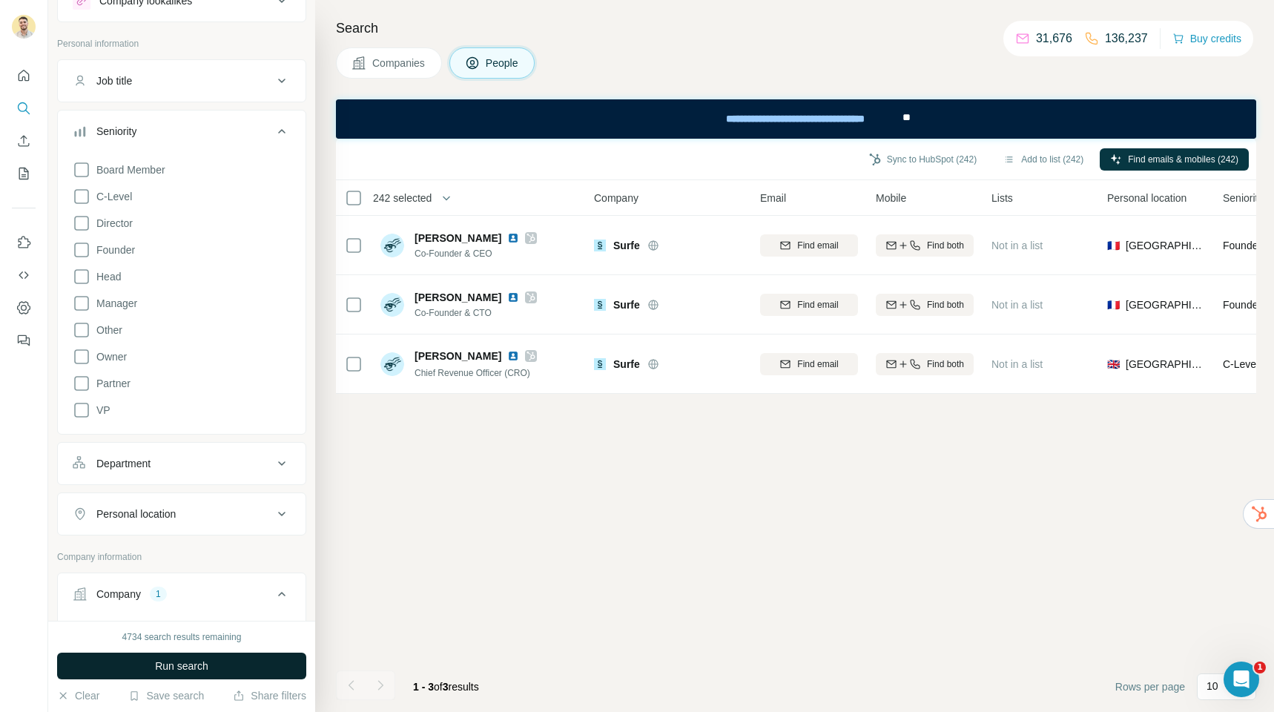
click at [181, 667] on span "Run search" at bounding box center [181, 666] width 53 height 15
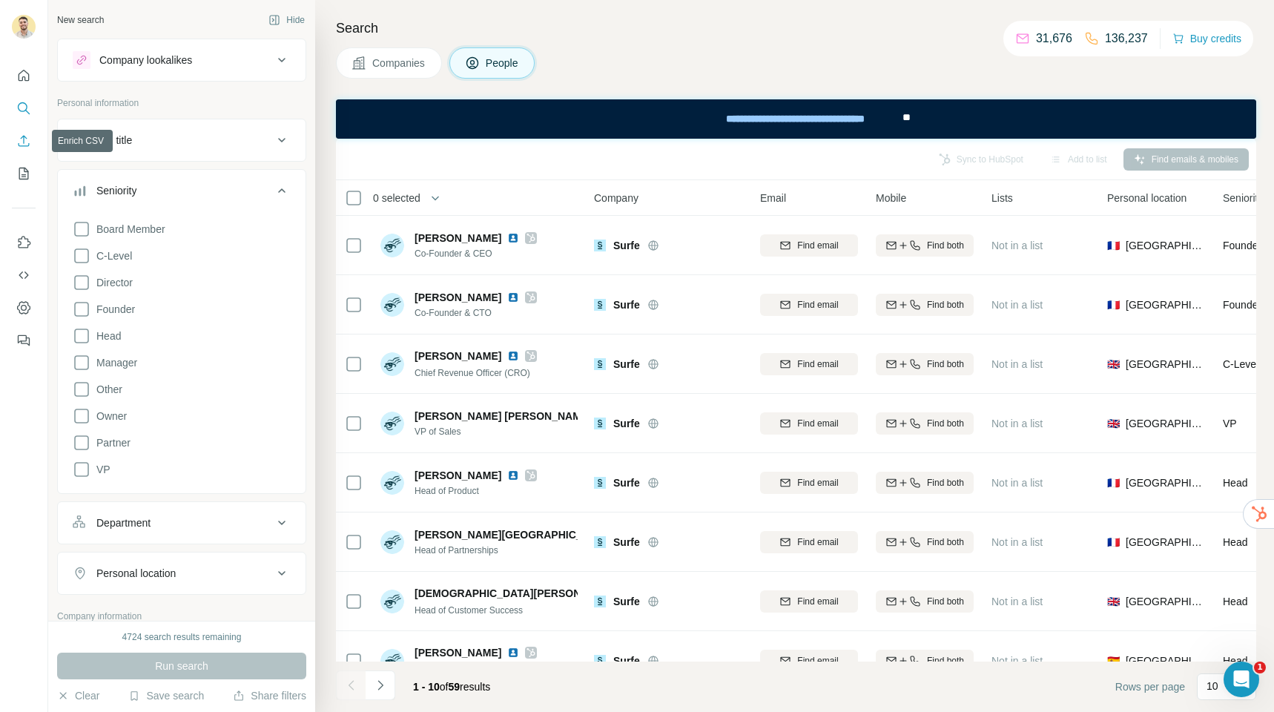
click at [22, 145] on icon "Enrich CSV" at bounding box center [24, 140] width 11 height 11
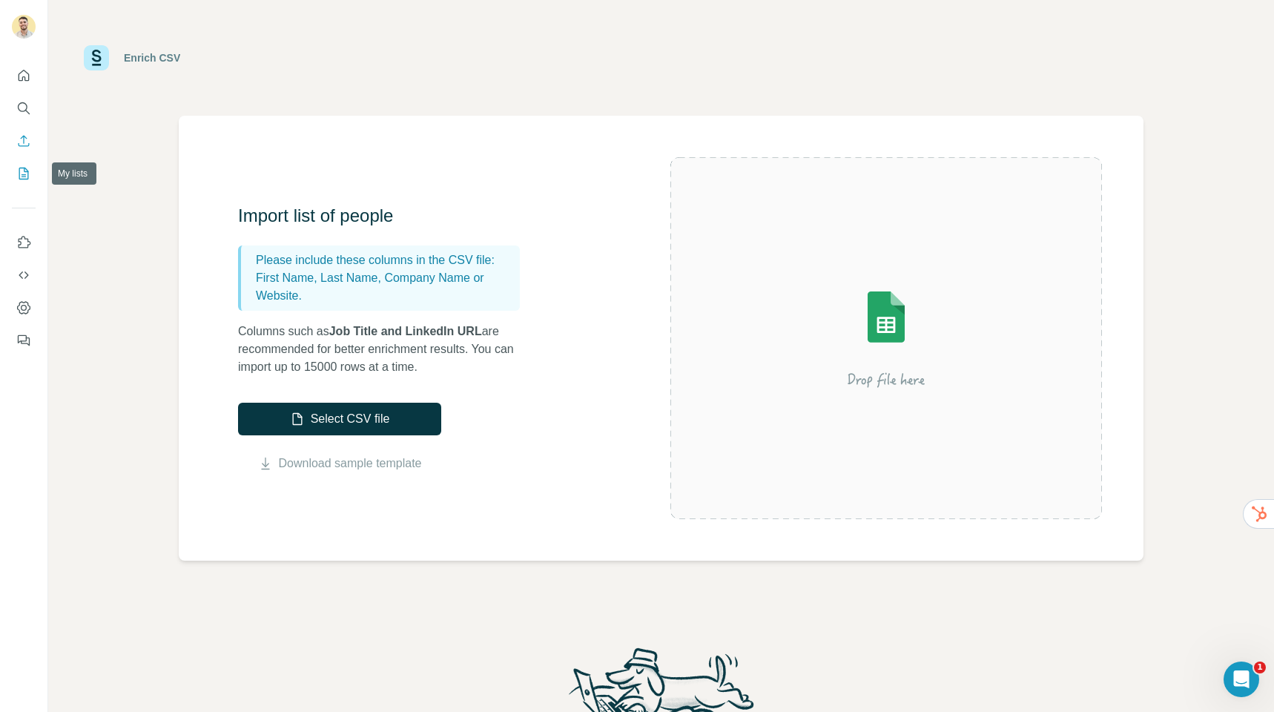
click at [27, 174] on icon "My lists" at bounding box center [23, 173] width 15 height 15
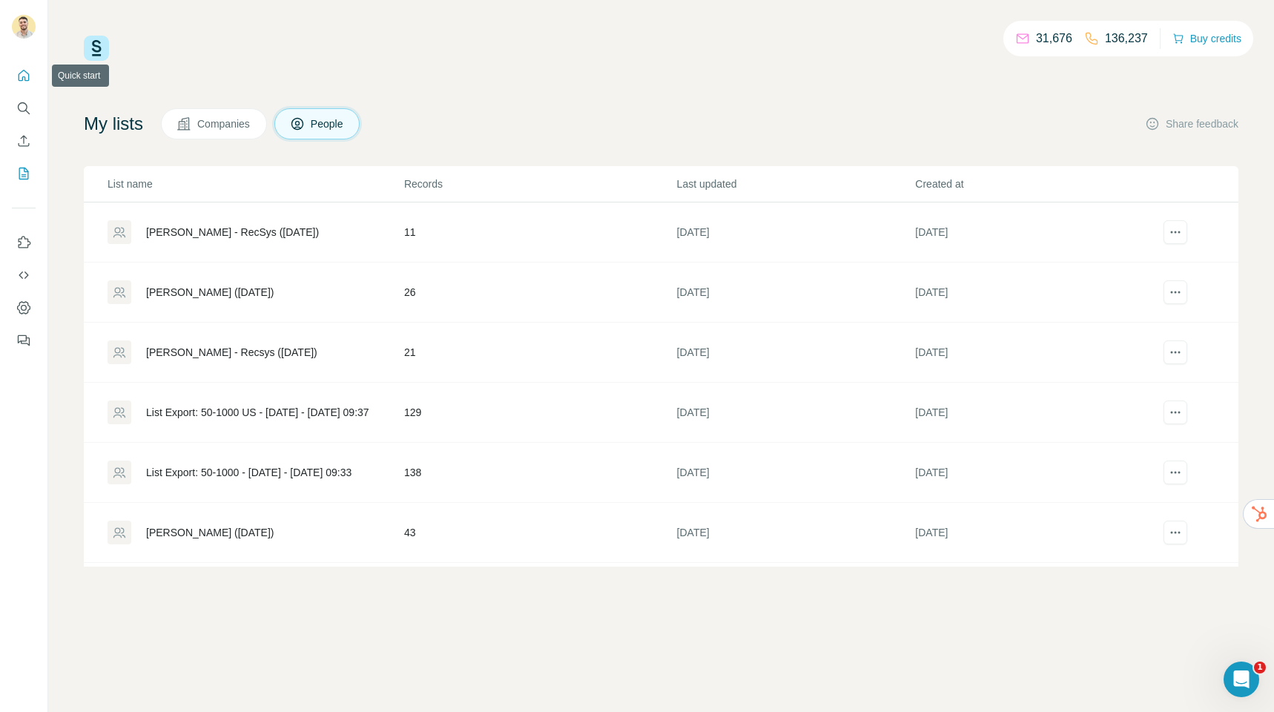
click at [23, 77] on icon "Quick start" at bounding box center [24, 75] width 11 height 11
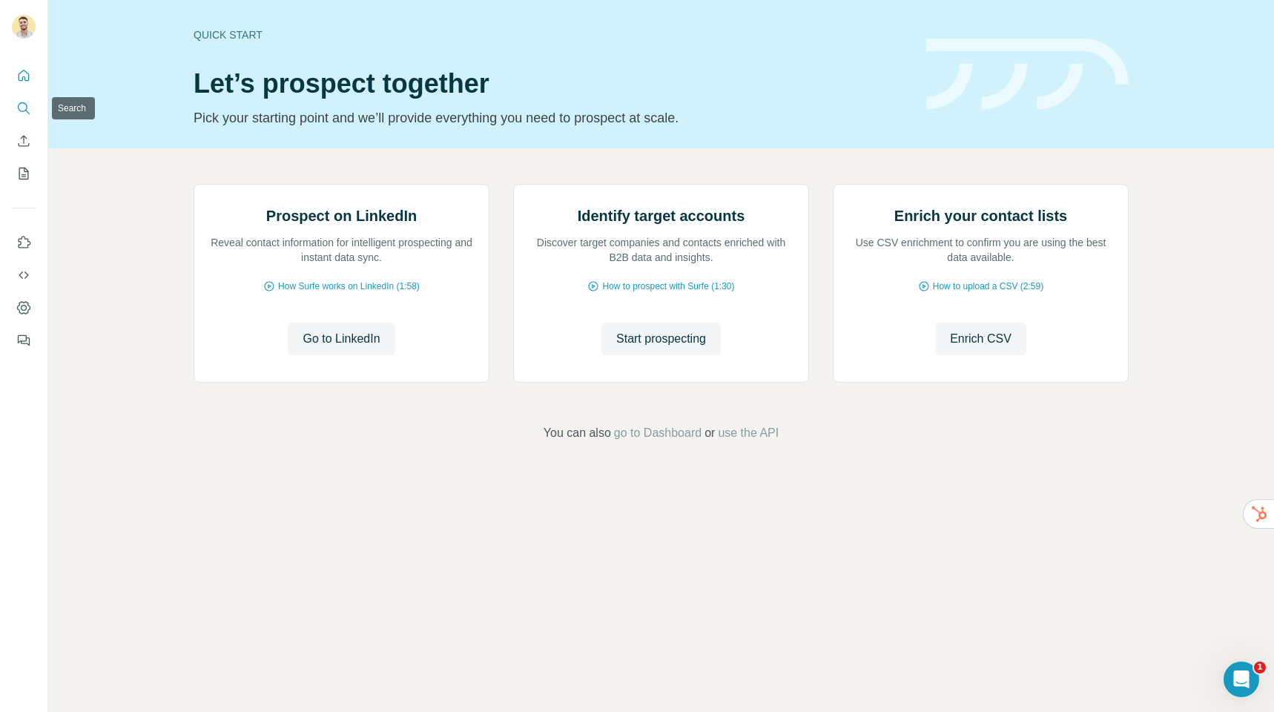
click at [27, 110] on icon "Search" at bounding box center [23, 108] width 15 height 15
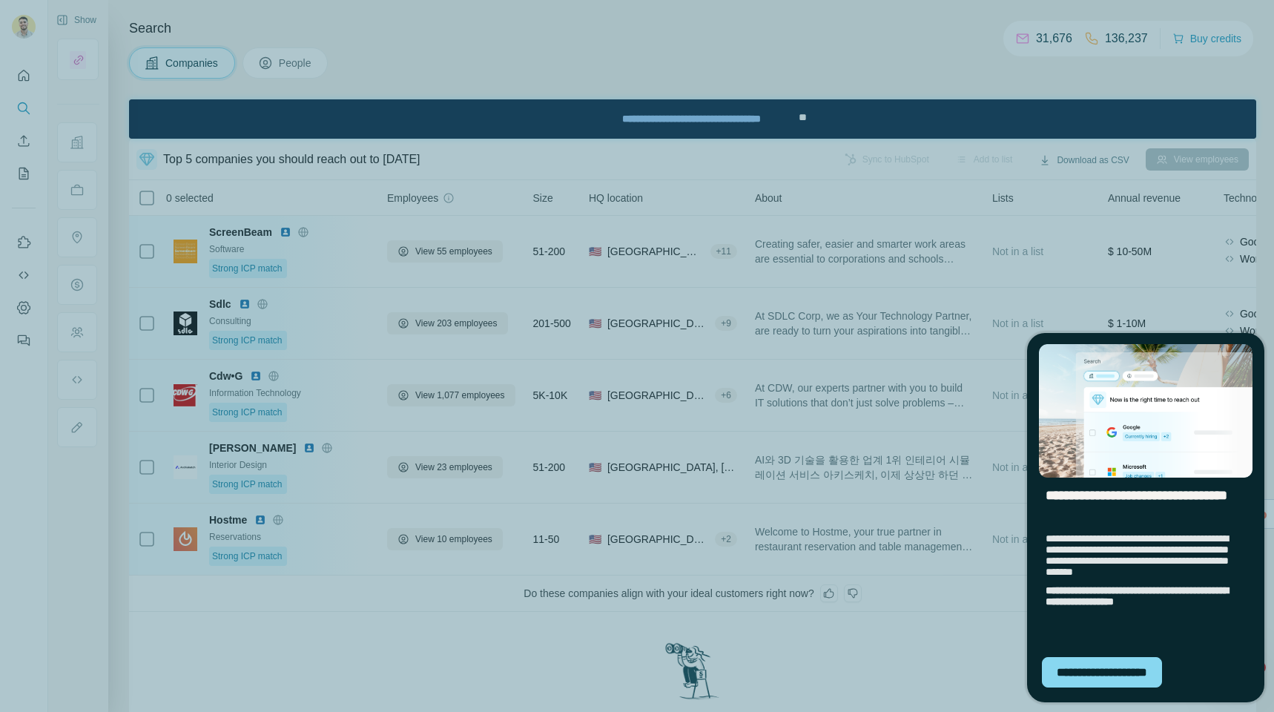
click at [1019, 671] on div "**********" at bounding box center [637, 356] width 1274 height 712
click at [944, 630] on div "**********" at bounding box center [637, 356] width 1274 height 712
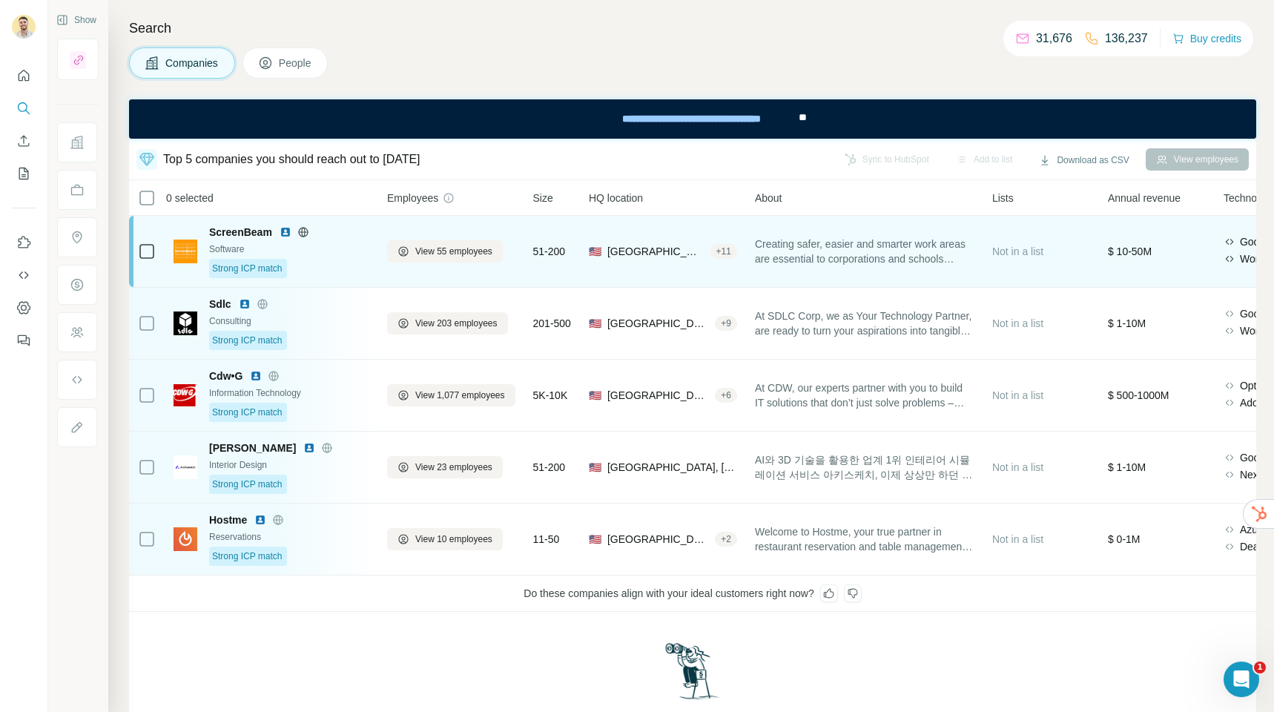
click at [222, 240] on div "ScreenBeam Software Strong ICP match" at bounding box center [289, 251] width 160 height 53
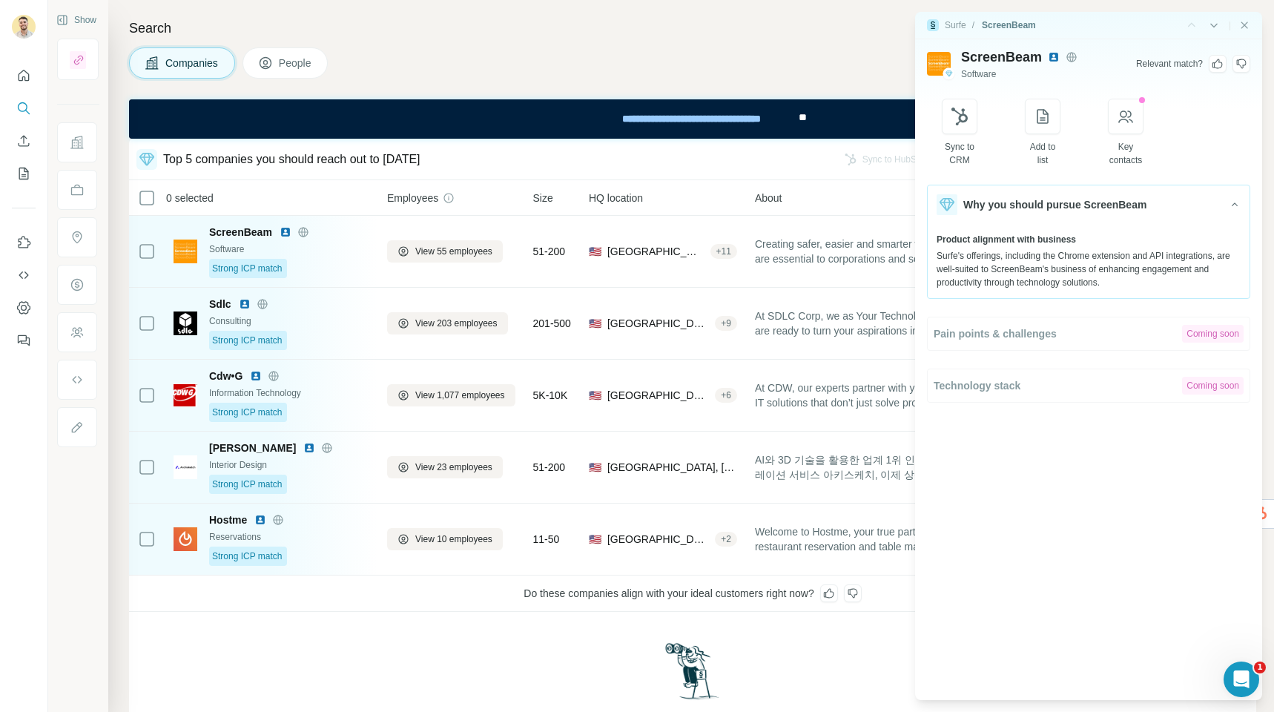
drag, startPoint x: 1244, startPoint y: 24, endPoint x: 1183, endPoint y: 47, distance: 65.4
click at [1244, 24] on icon "Close side panel" at bounding box center [1244, 25] width 7 height 7
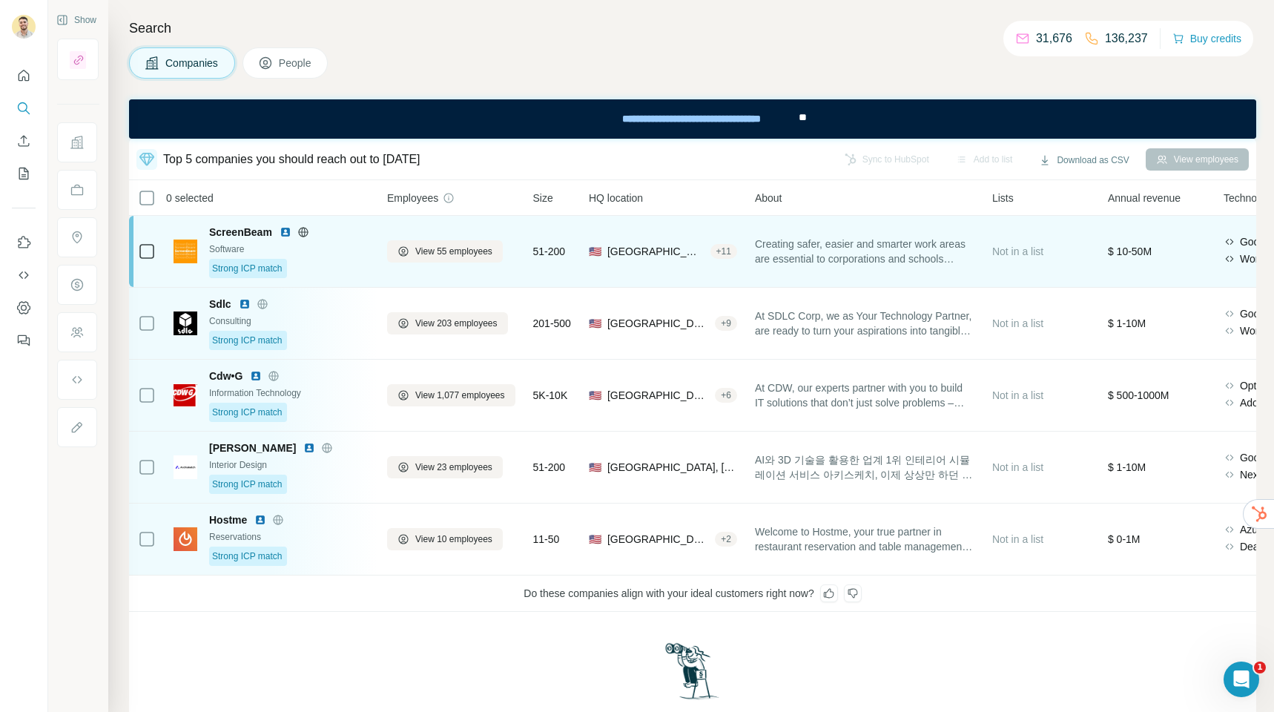
click at [189, 245] on img at bounding box center [186, 252] width 24 height 24
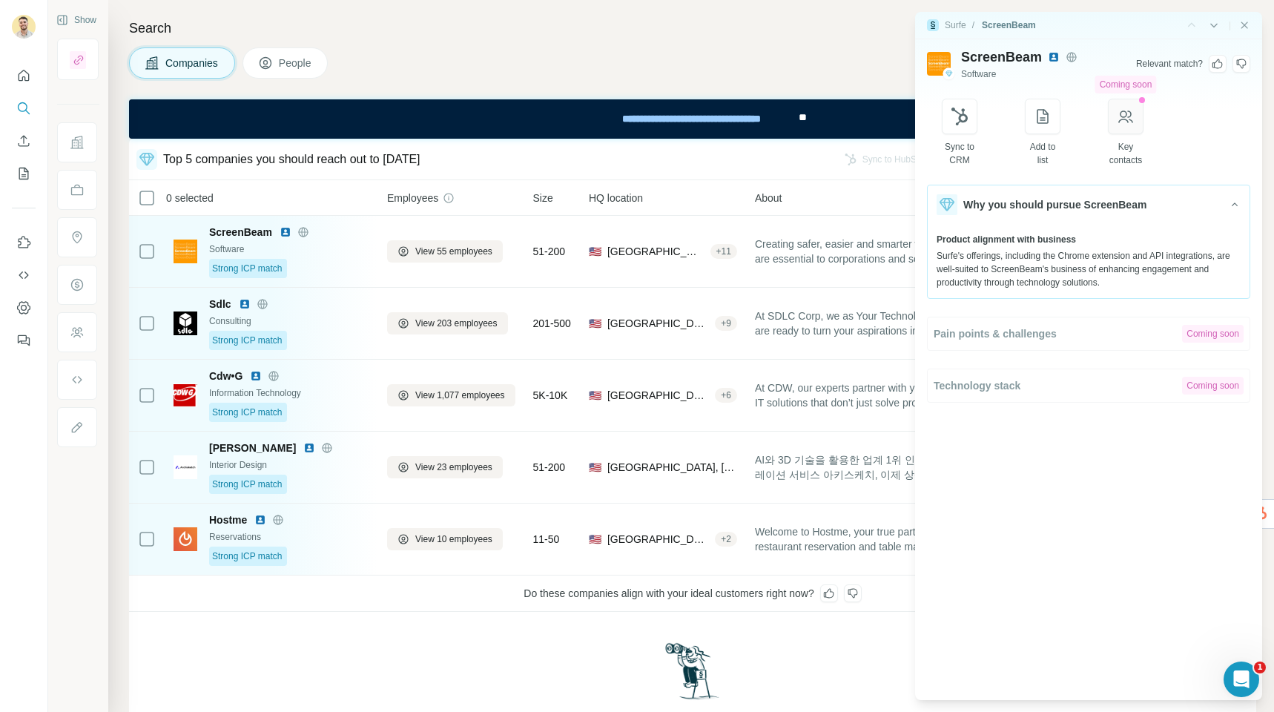
click at [1135, 118] on icon "button" at bounding box center [1126, 117] width 18 height 18
click at [1243, 24] on icon "Close side panel" at bounding box center [1244, 25] width 7 height 7
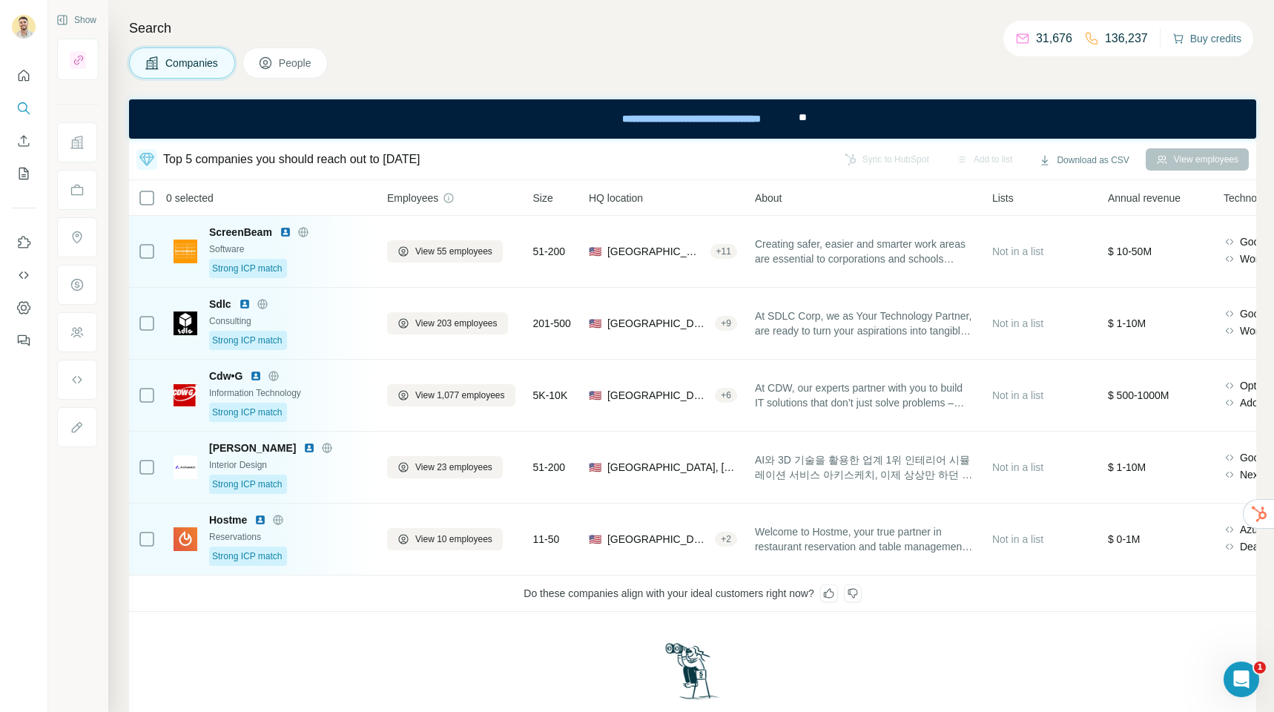
click at [1196, 42] on button "Buy credits" at bounding box center [1206, 38] width 69 height 21
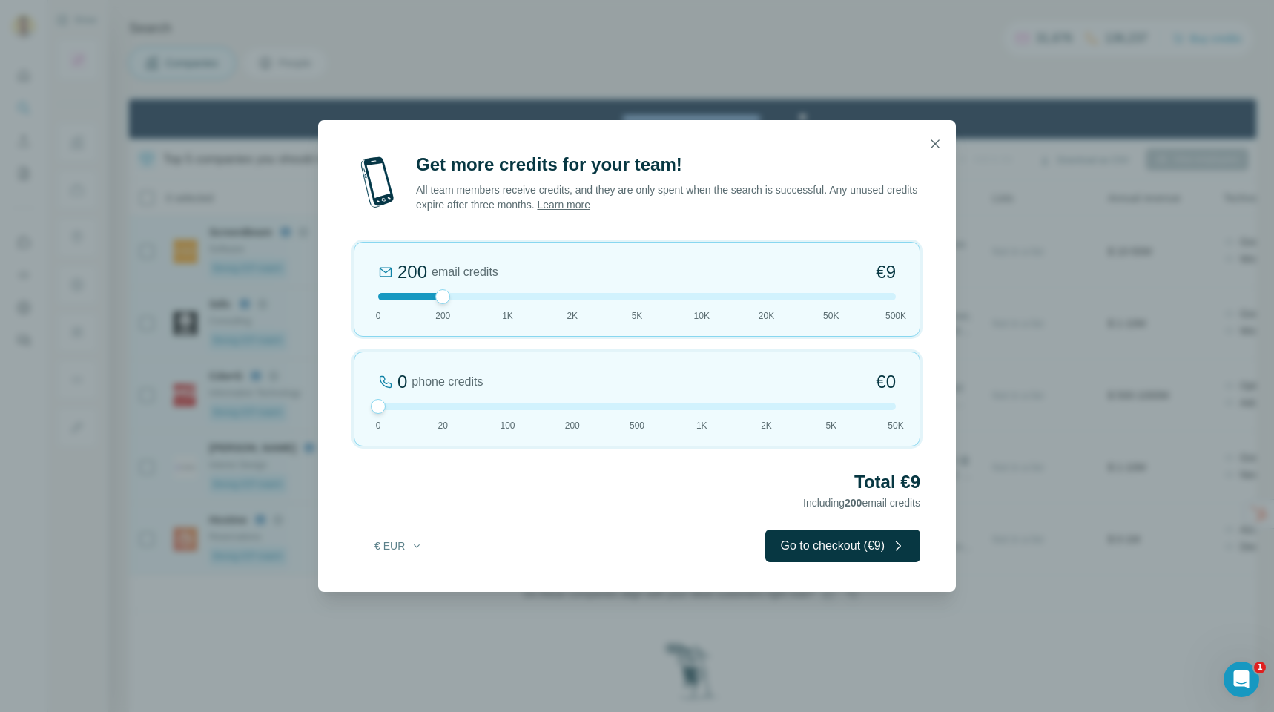
drag, startPoint x: 443, startPoint y: 407, endPoint x: 371, endPoint y: 362, distance: 85.0
click at [354, 380] on div "0 phone credits €0 0 20 100 200 500 1K 2K 5K 50K" at bounding box center [637, 399] width 567 height 95
click at [939, 148] on icon "button" at bounding box center [935, 143] width 15 height 15
